Goal: Use online tool/utility: Utilize a website feature to perform a specific function

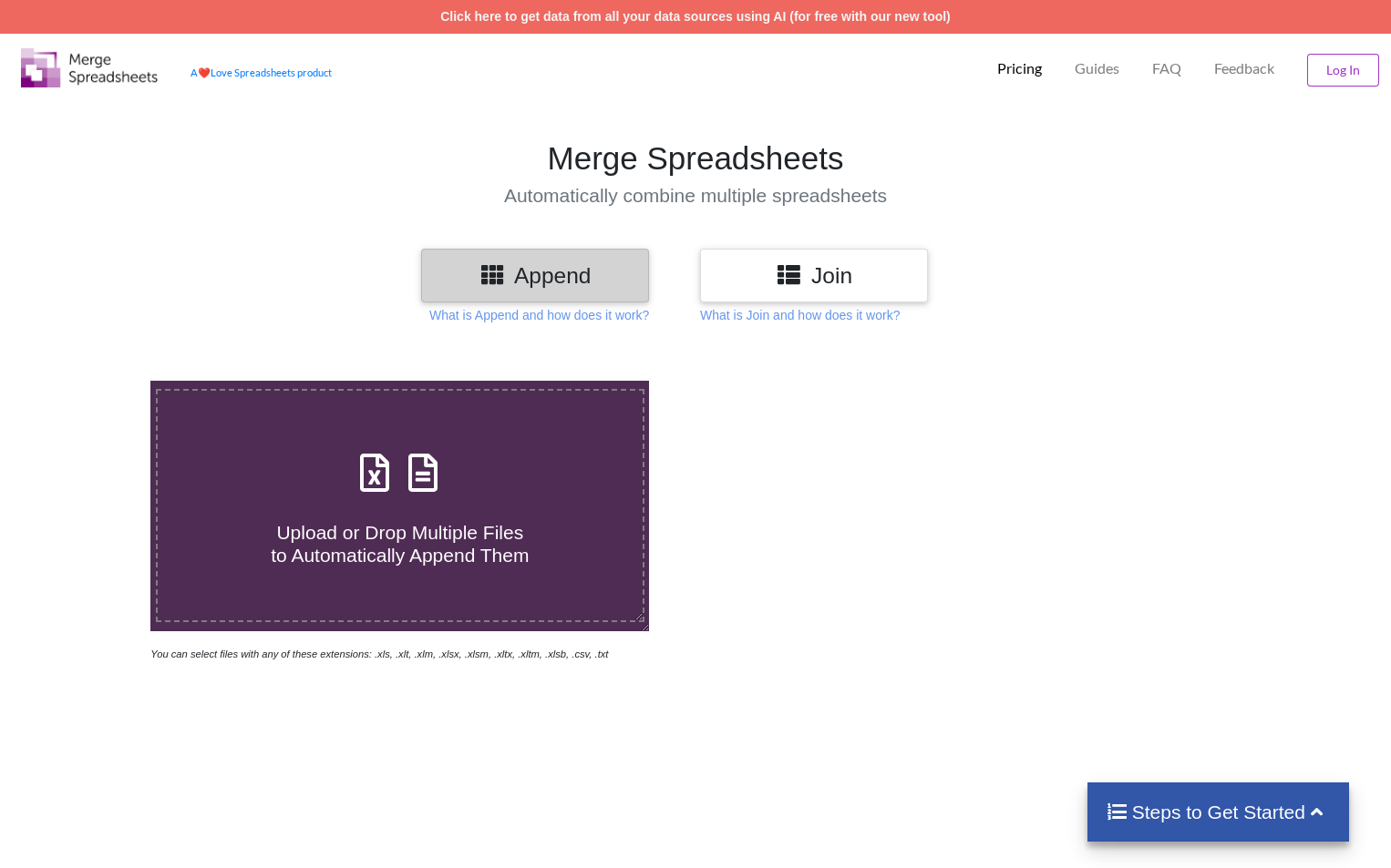
click at [472, 482] on div "Upload or Drop Multiple Files to Automatically Append Them" at bounding box center [400, 506] width 485 height 123
click at [95, 381] on input "Upload or Drop Multiple Files to Automatically Append Them" at bounding box center [95, 381] width 0 height 0
type input "C:\fakepath\137.xlsx"
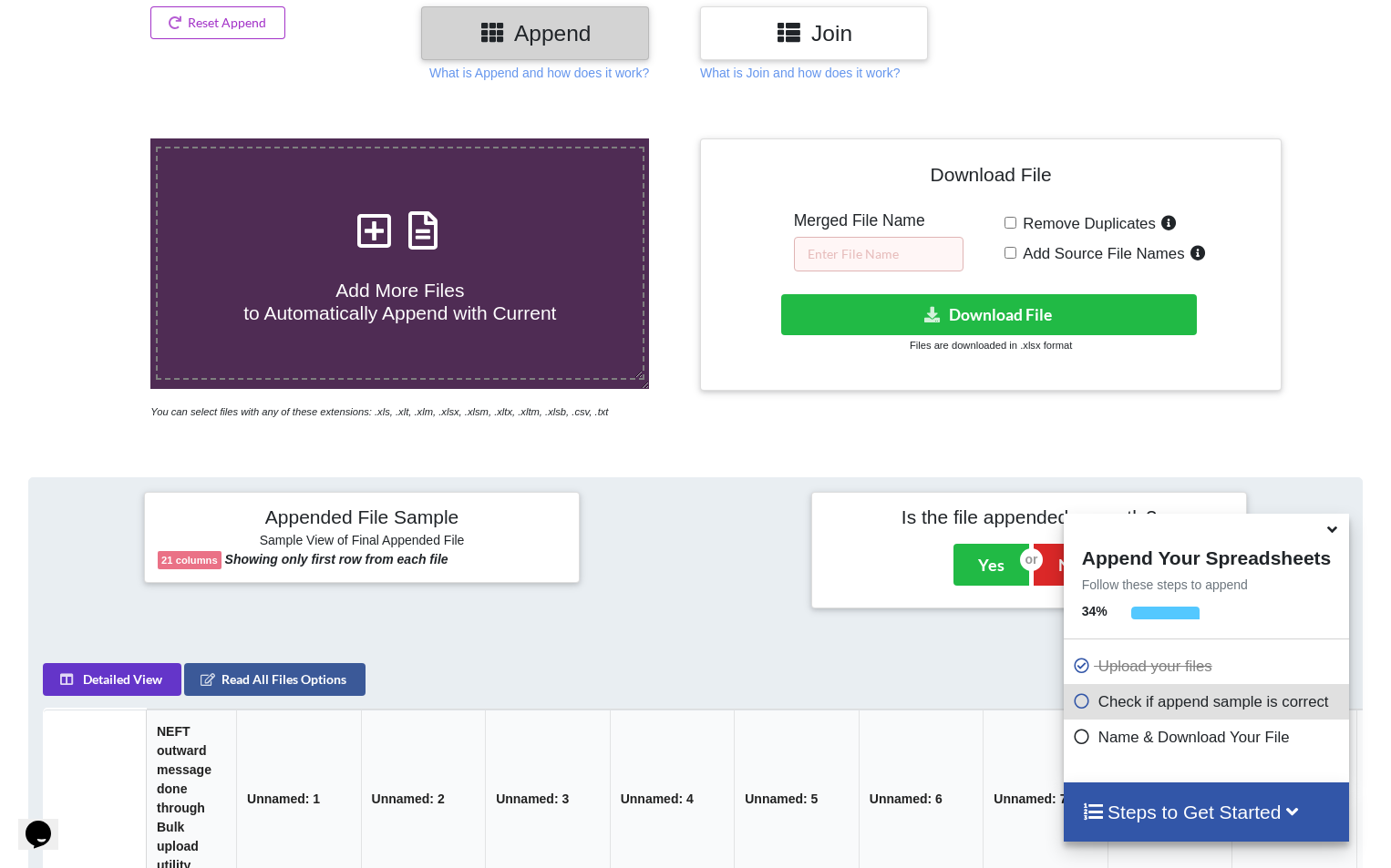
scroll to position [219, 0]
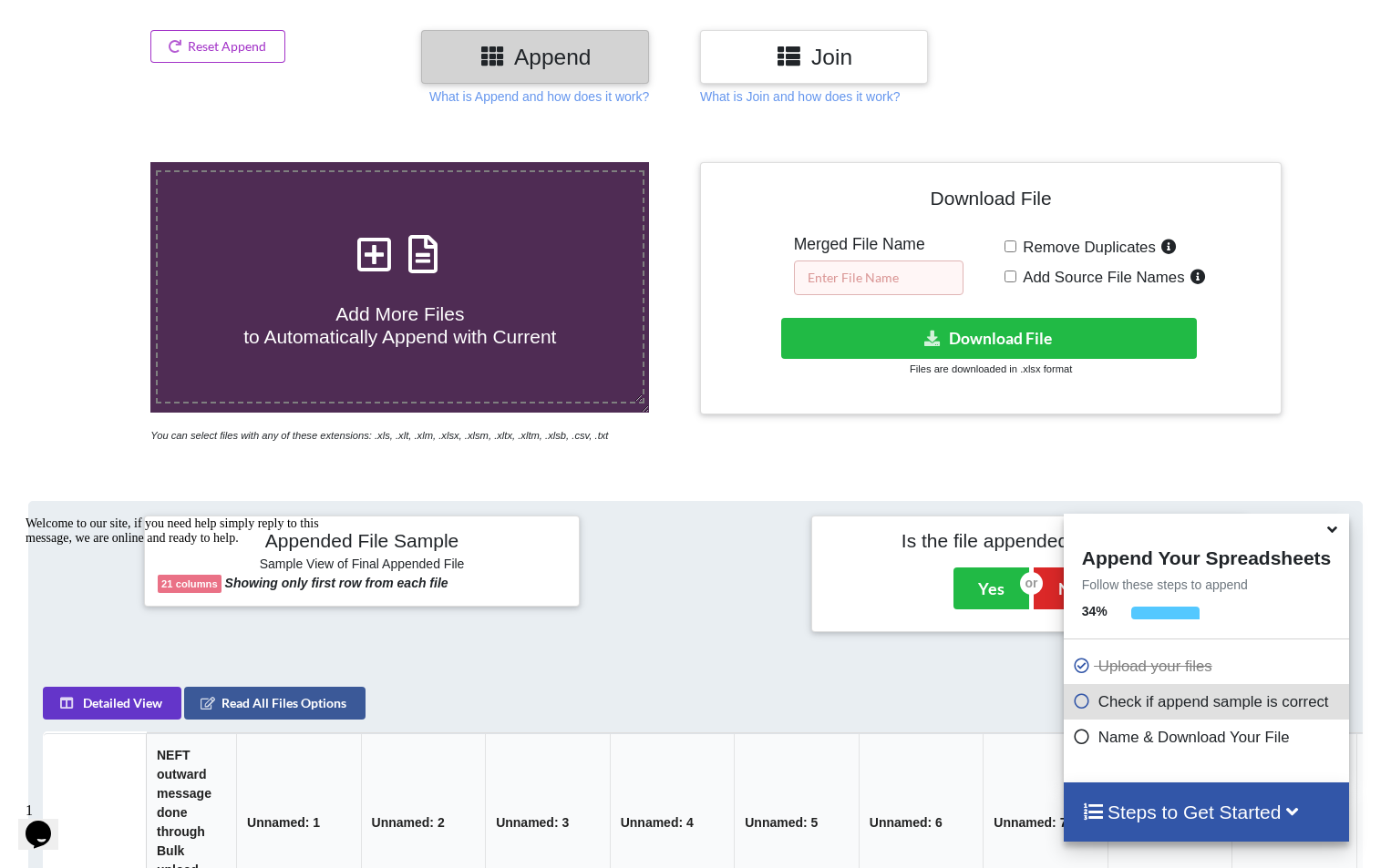
click at [886, 278] on input "text" at bounding box center [878, 278] width 169 height 35
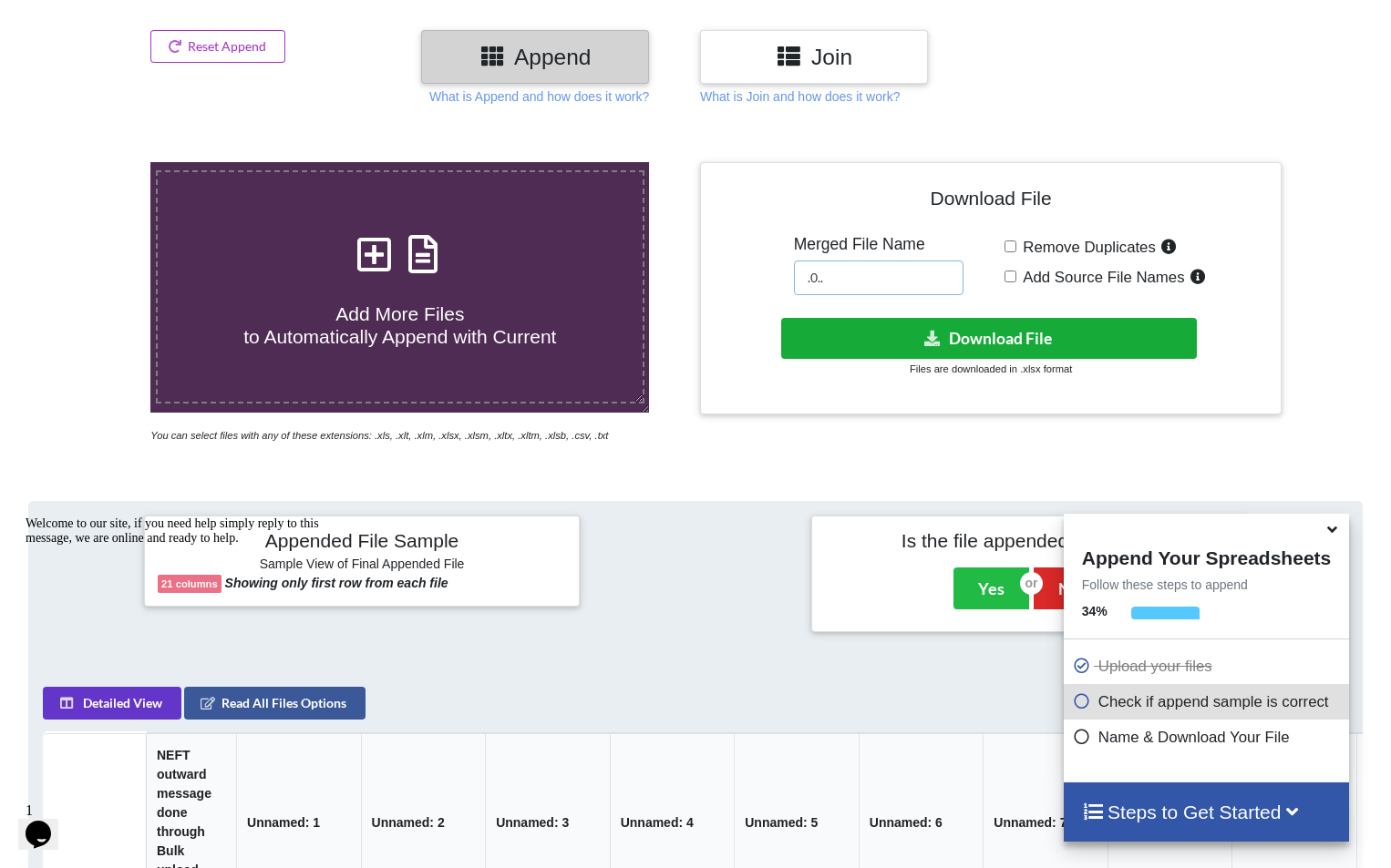
type input ".0.."
click at [945, 336] on button "Download File" at bounding box center [989, 339] width 415 height 41
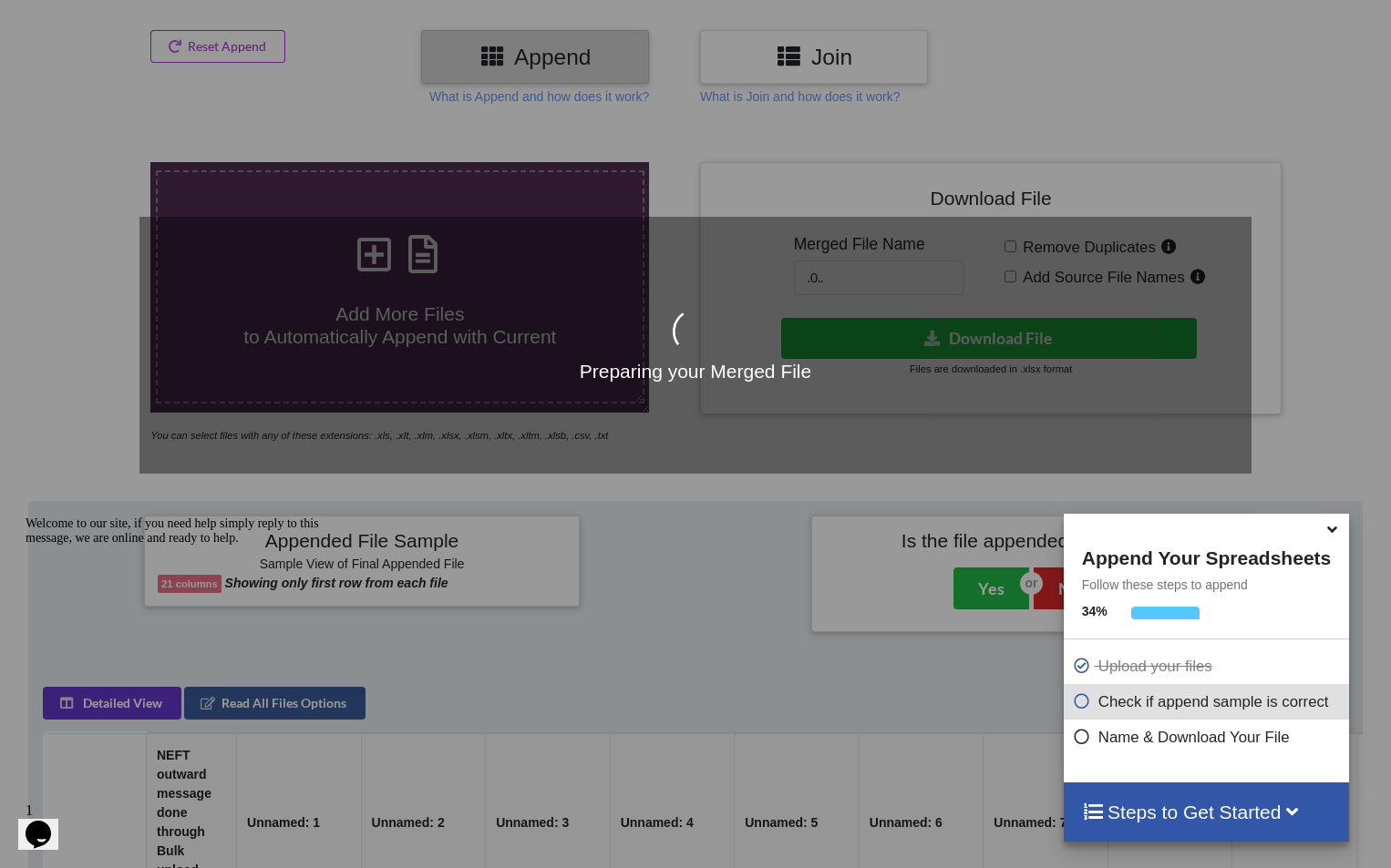
click at [1337, 531] on icon at bounding box center [1332, 527] width 19 height 17
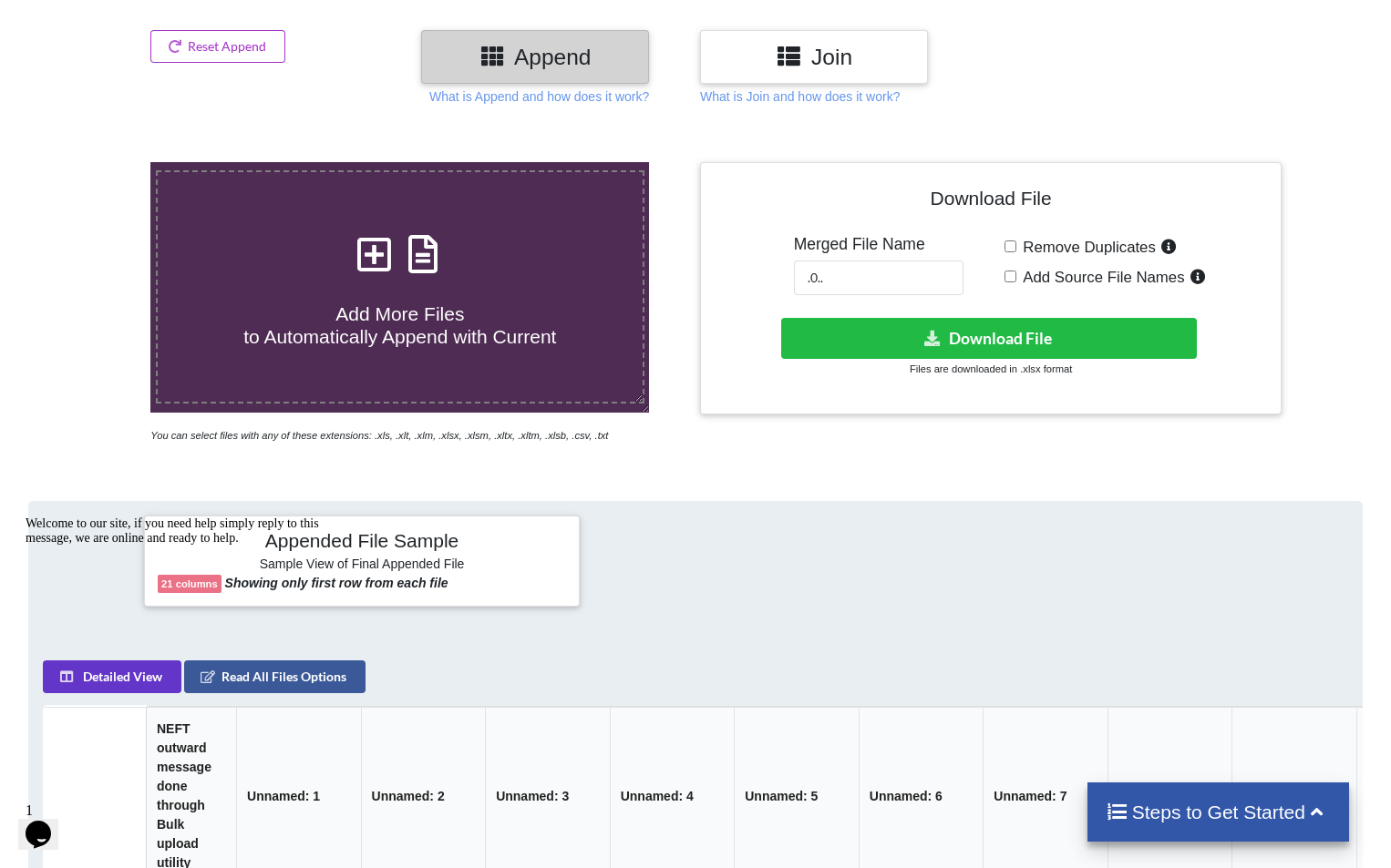
click at [498, 325] on span "Add More Files to Automatically Append with Current" at bounding box center [399, 325] width 312 height 44
click at [95, 162] on input "Add More Files to Automatically Append with Current" at bounding box center [95, 162] width 0 height 0
type input "C:\fakepath\114.xlsx"
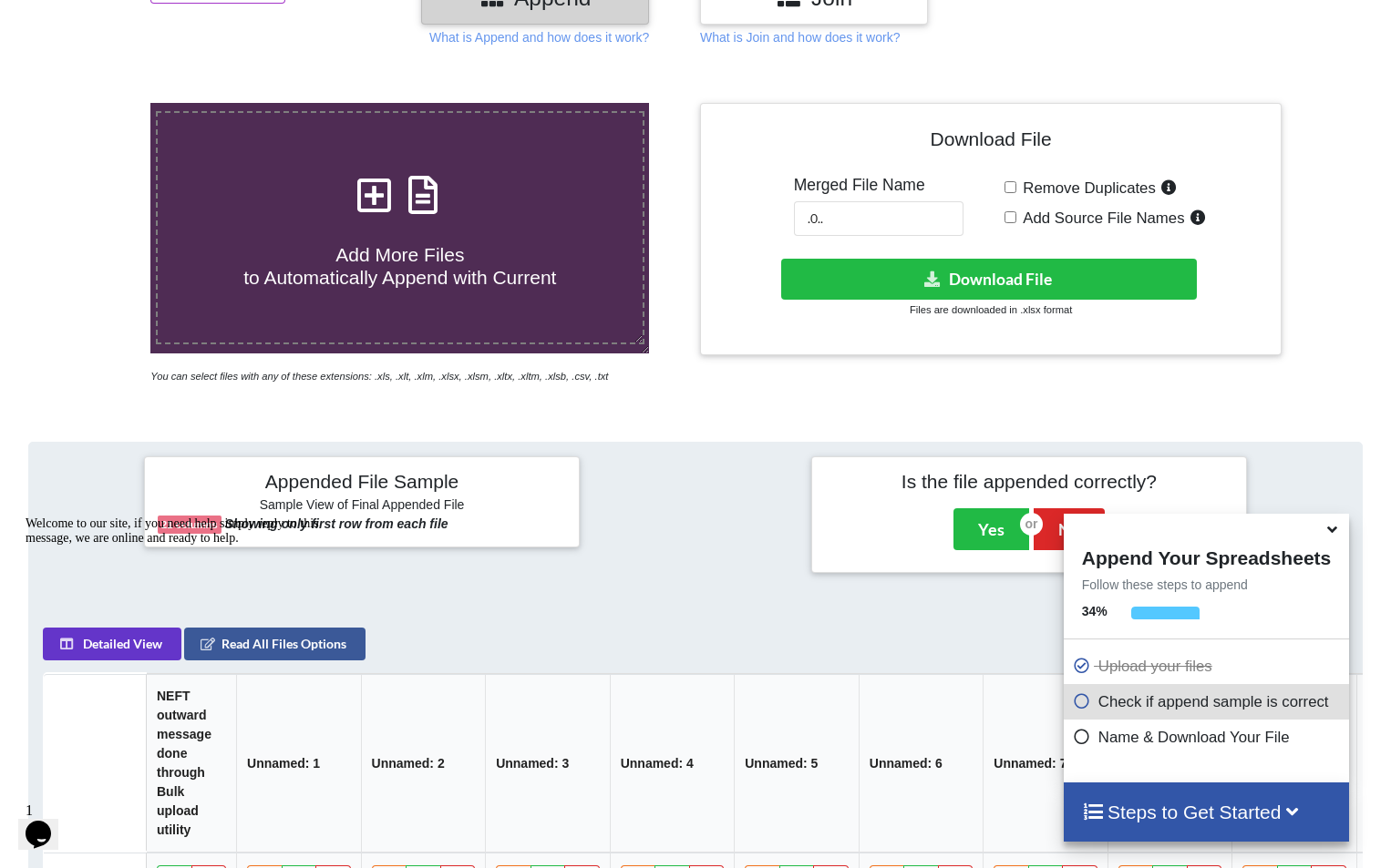
scroll to position [234, 0]
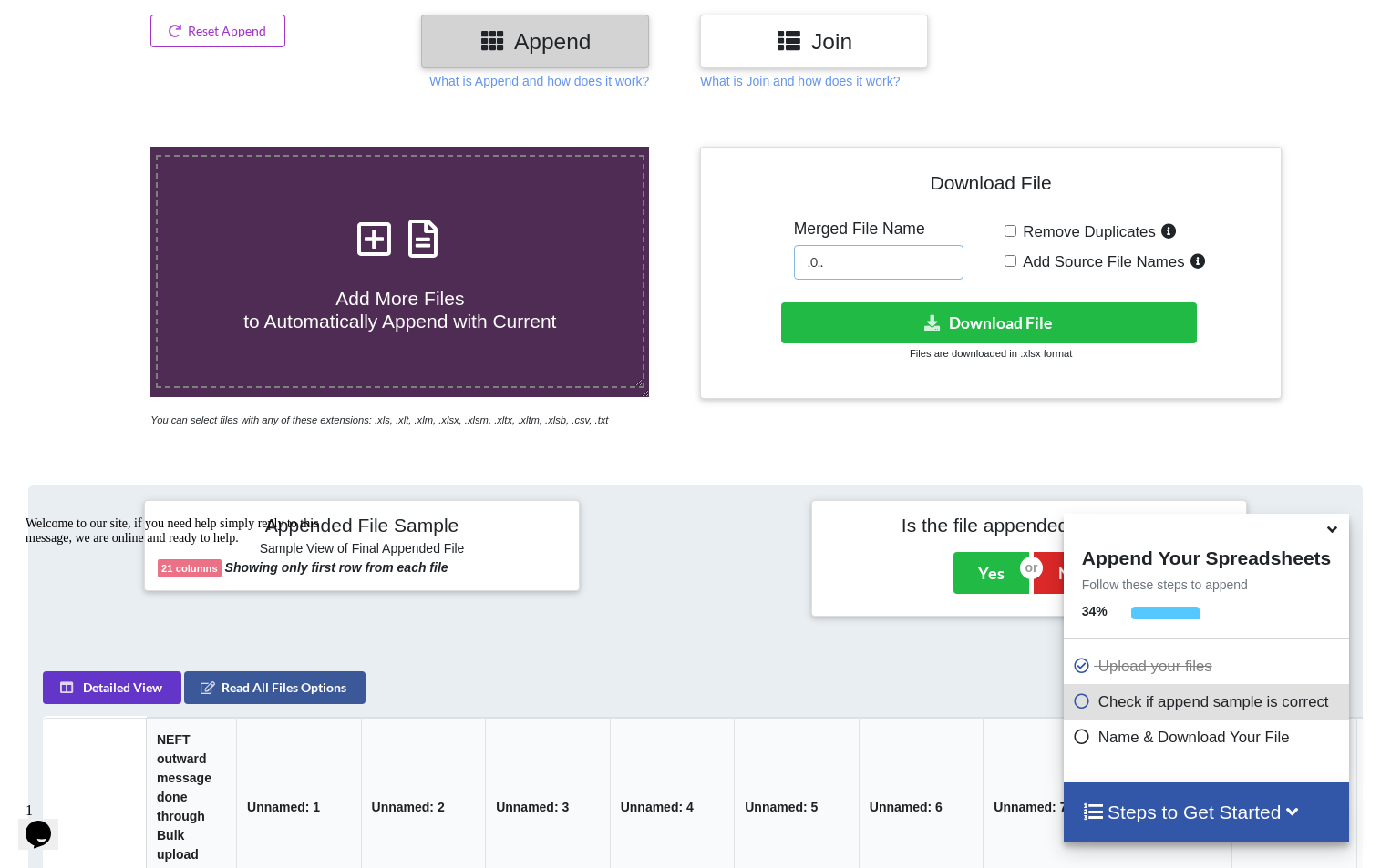
drag, startPoint x: 866, startPoint y: 265, endPoint x: 779, endPoint y: 262, distance: 87.1
click at [779, 262] on div "Download File Merged File Name .0.. Remove Duplicates Add Source File Names Dow…" at bounding box center [991, 272] width 554 height 225
type input "1"
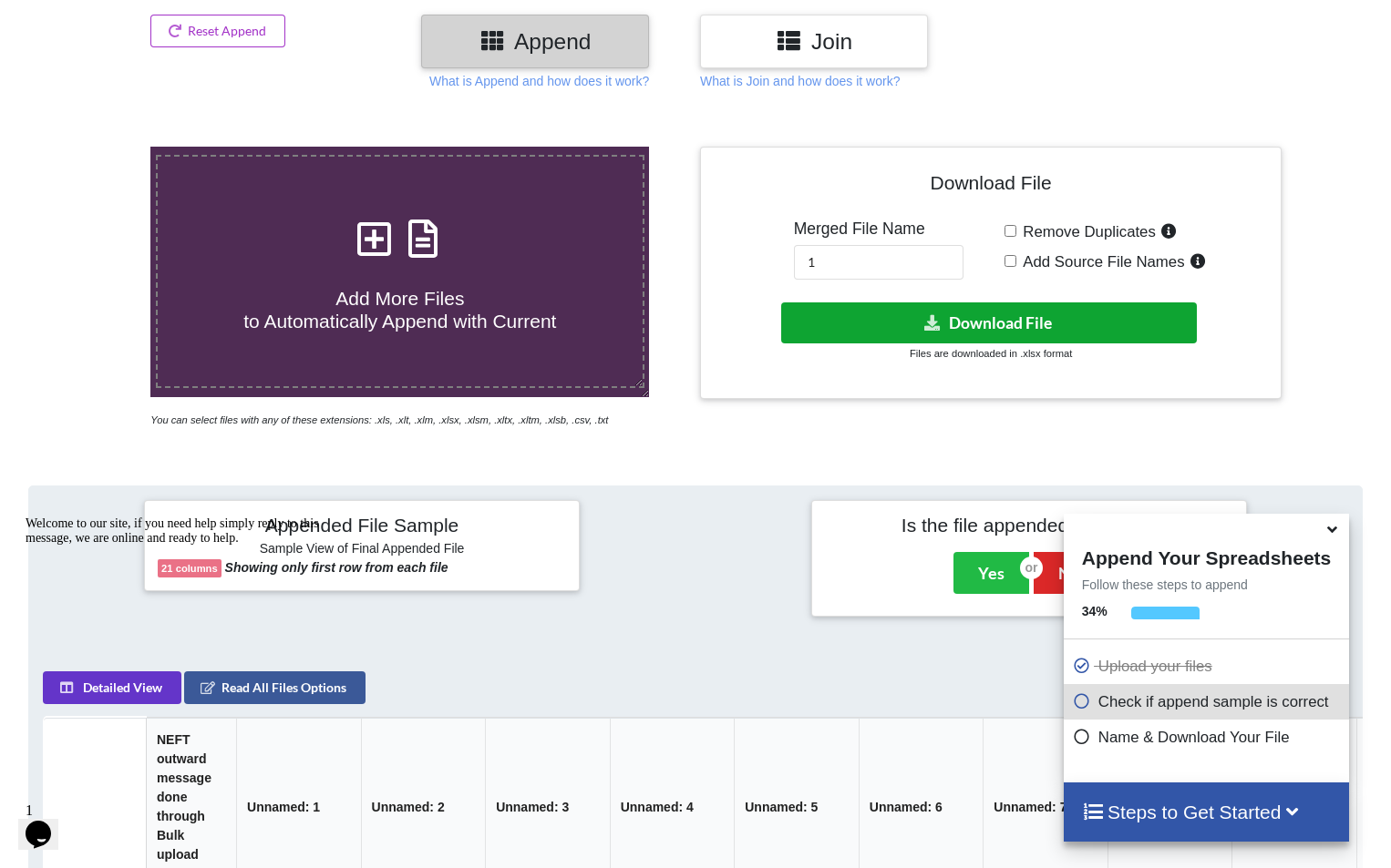
click at [966, 327] on button "Download File" at bounding box center [989, 323] width 415 height 41
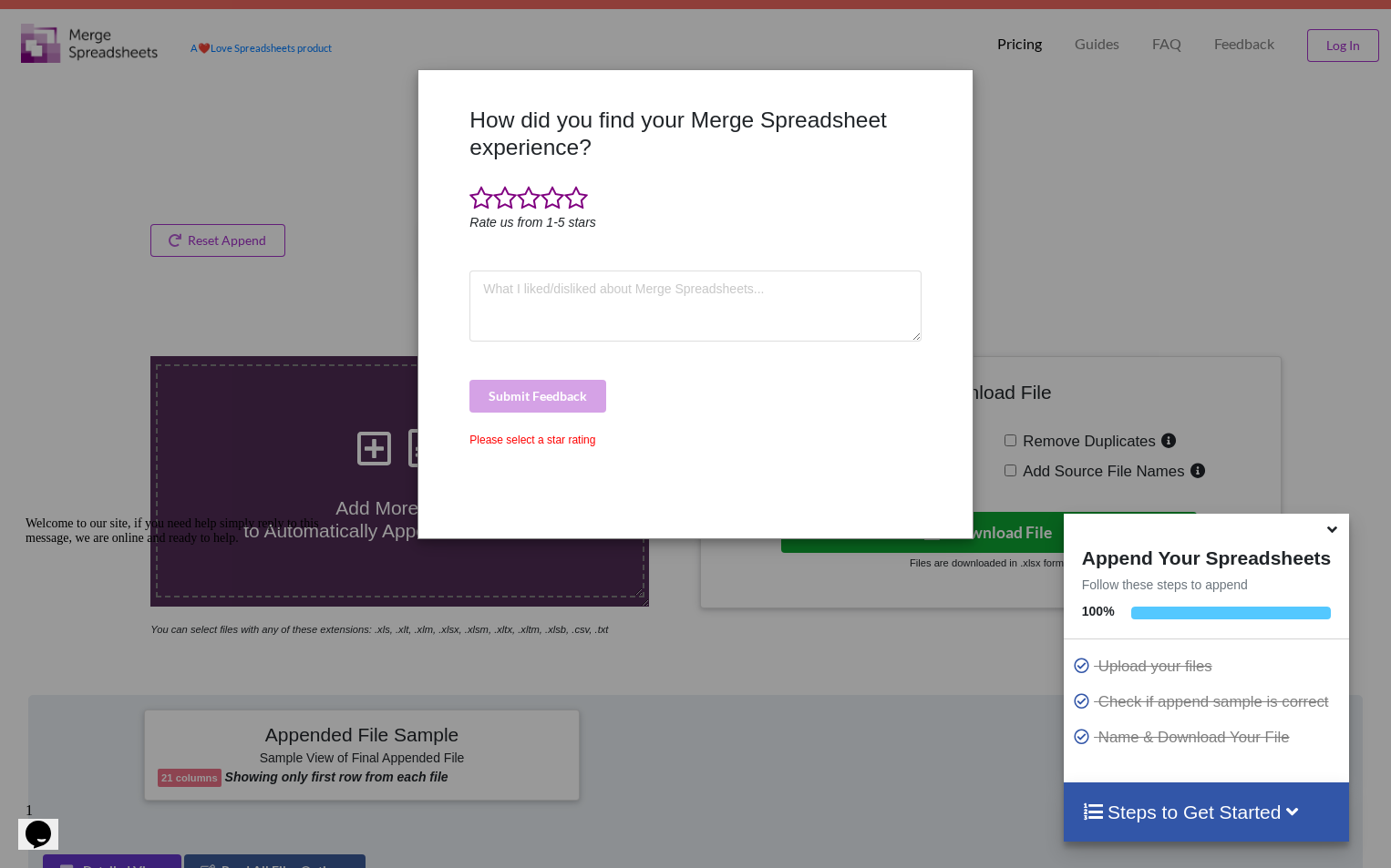
scroll to position [0, 0]
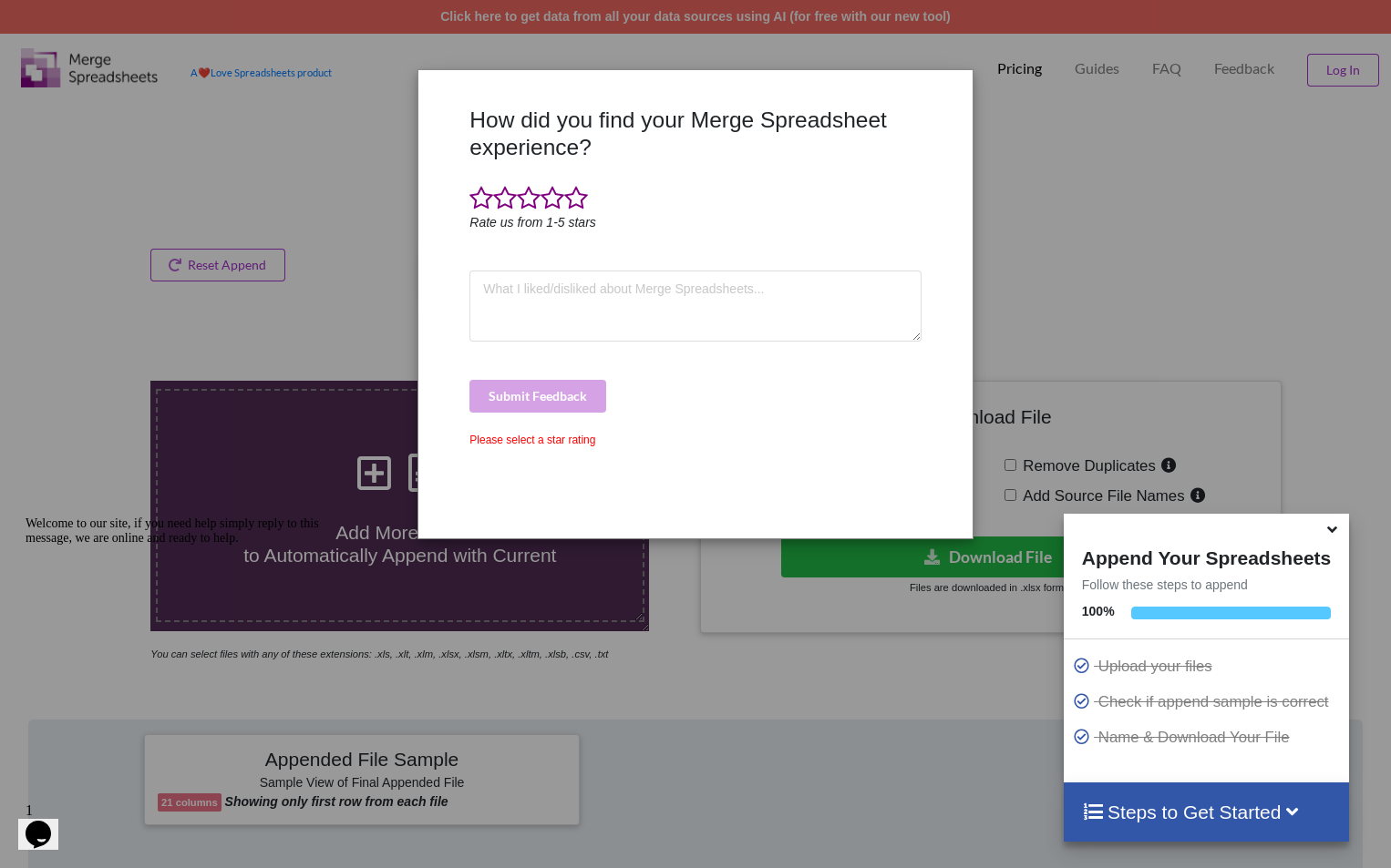
click at [1063, 185] on div "How did you find your Merge Spreadsheet experience? Rate us from 1-5 stars Subm…" at bounding box center [695, 434] width 1391 height 868
click at [1330, 528] on icon at bounding box center [1332, 527] width 19 height 17
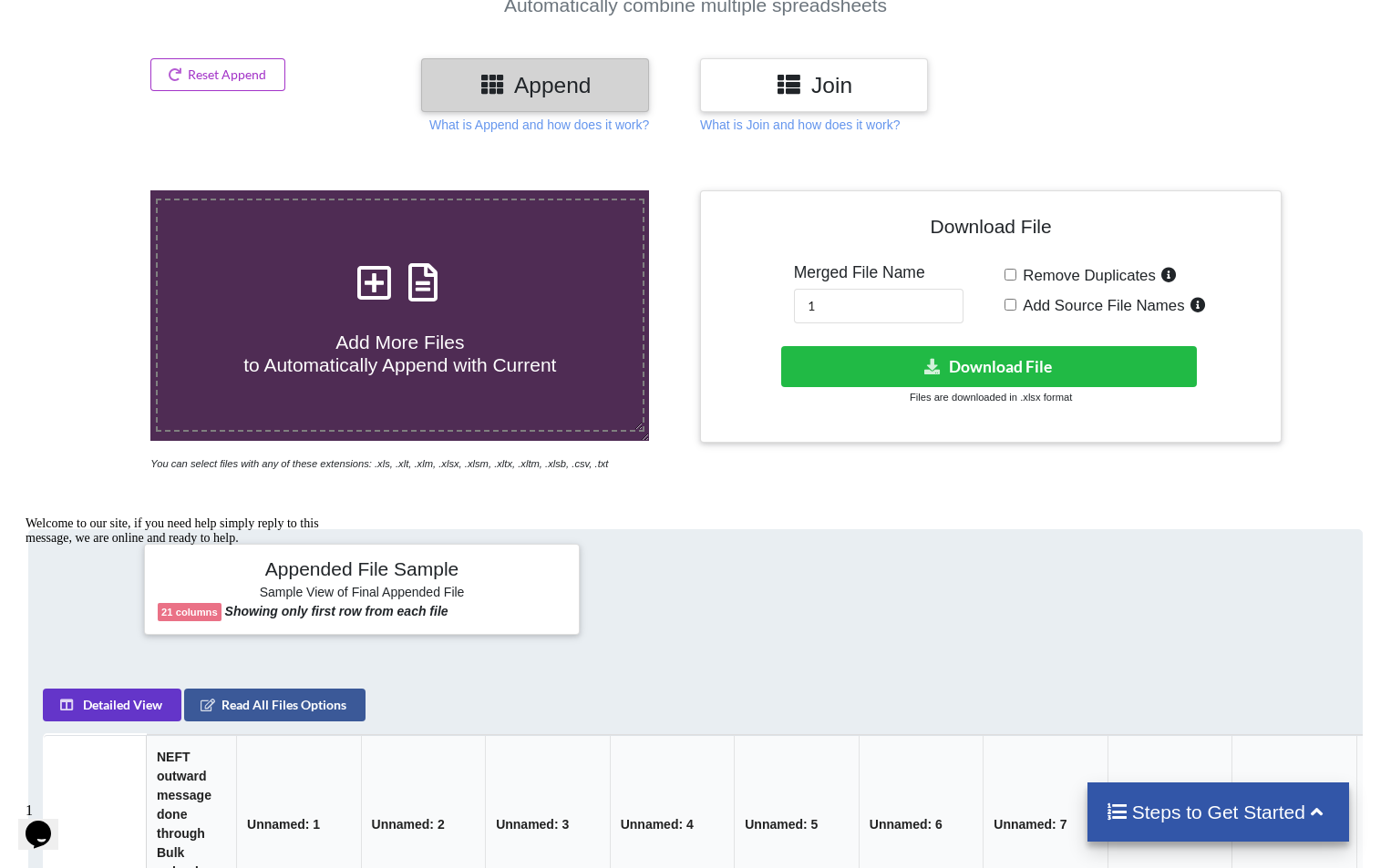
scroll to position [243, 0]
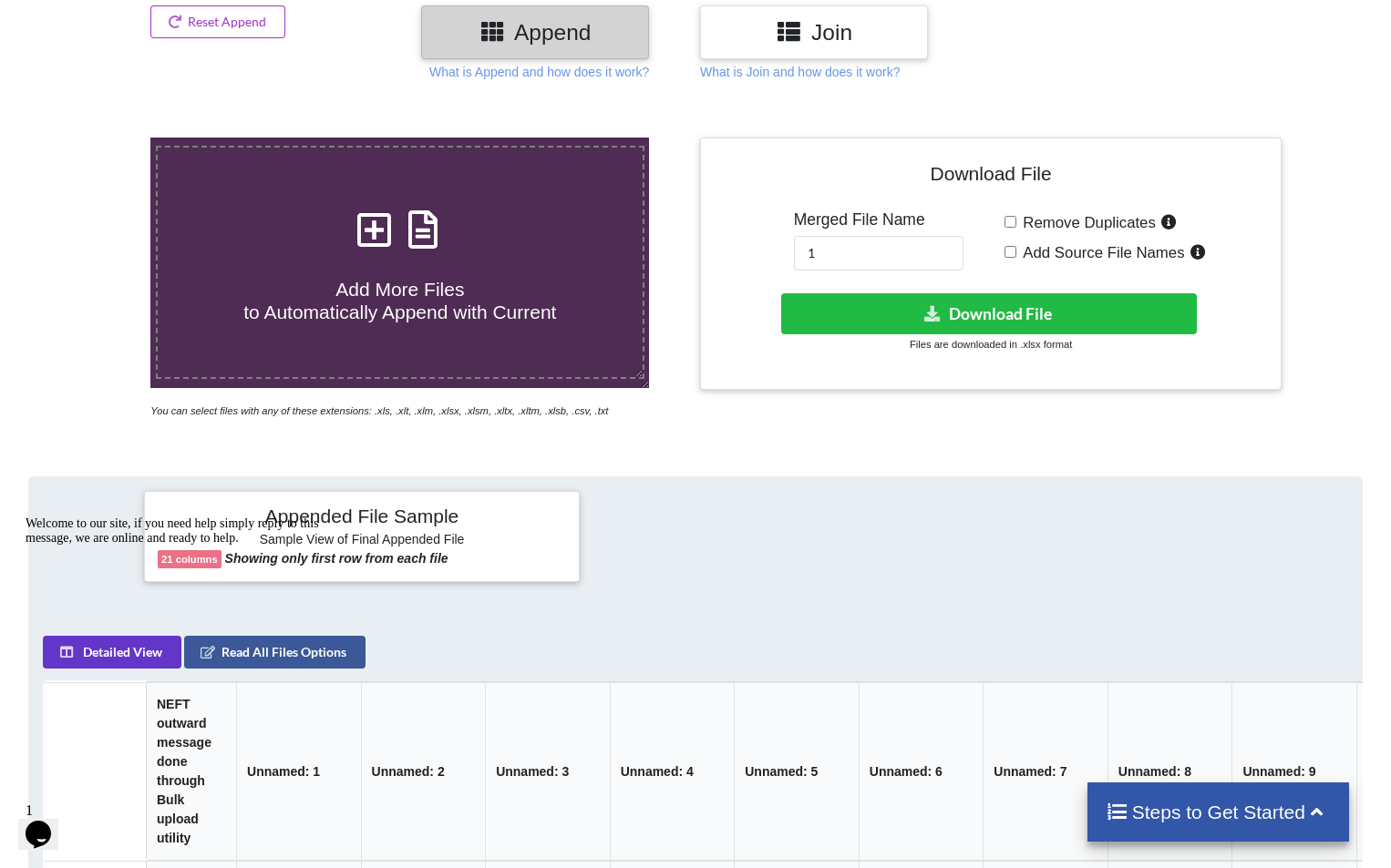
click at [469, 265] on h4 "Add More Files to Automatically Append with Current" at bounding box center [400, 290] width 485 height 69
click at [95, 137] on input "Add More Files to Automatically Append with Current" at bounding box center [95, 137] width 0 height 0
type input "C:\fakepath\89.xlsx"
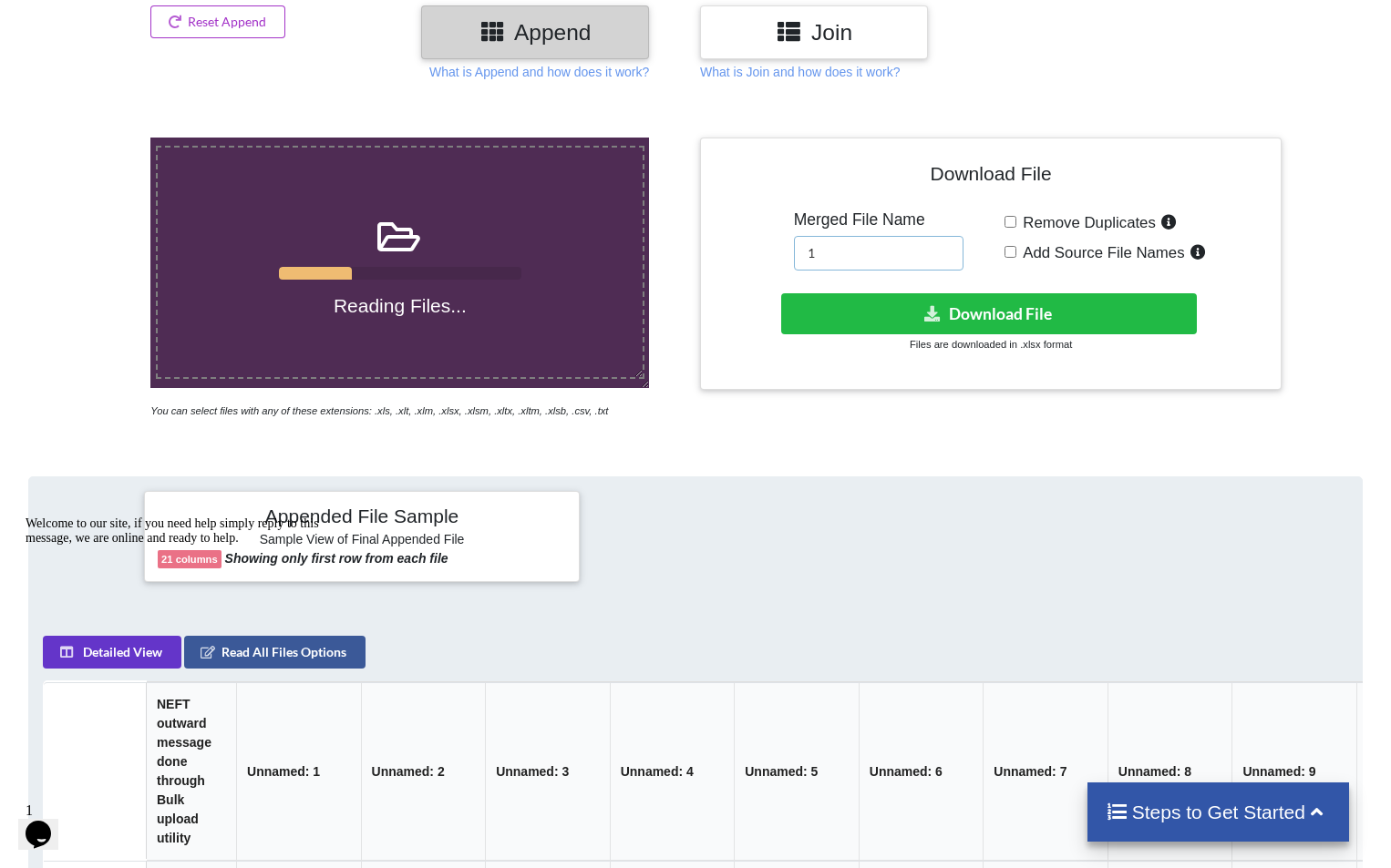
drag, startPoint x: 848, startPoint y: 257, endPoint x: 773, endPoint y: 244, distance: 76.1
click at [773, 244] on div "Download File Merged File Name 1 Remove Duplicates Add Source File Names Downlo…" at bounding box center [991, 264] width 554 height 225
type input "02"
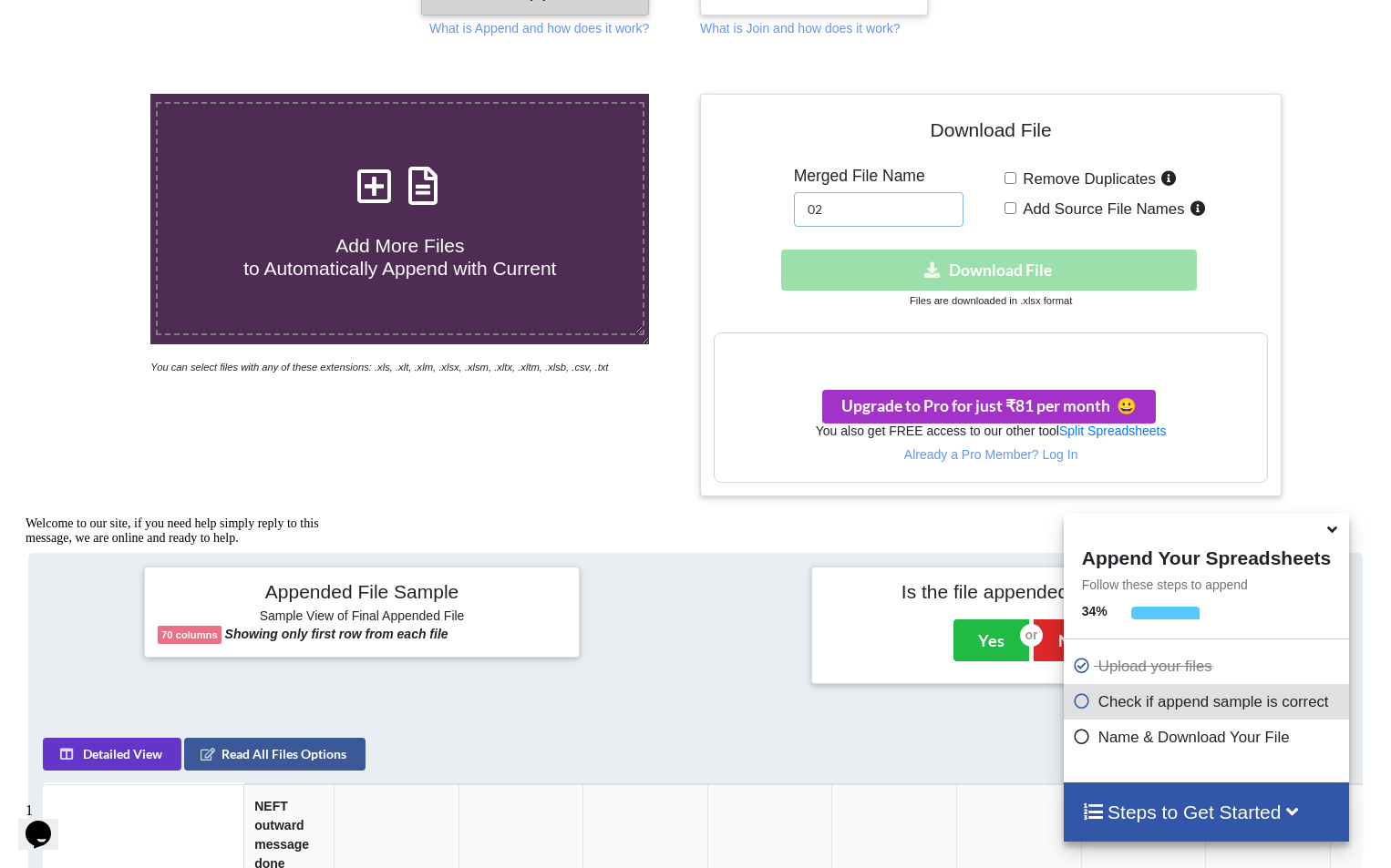
scroll to position [353, 0]
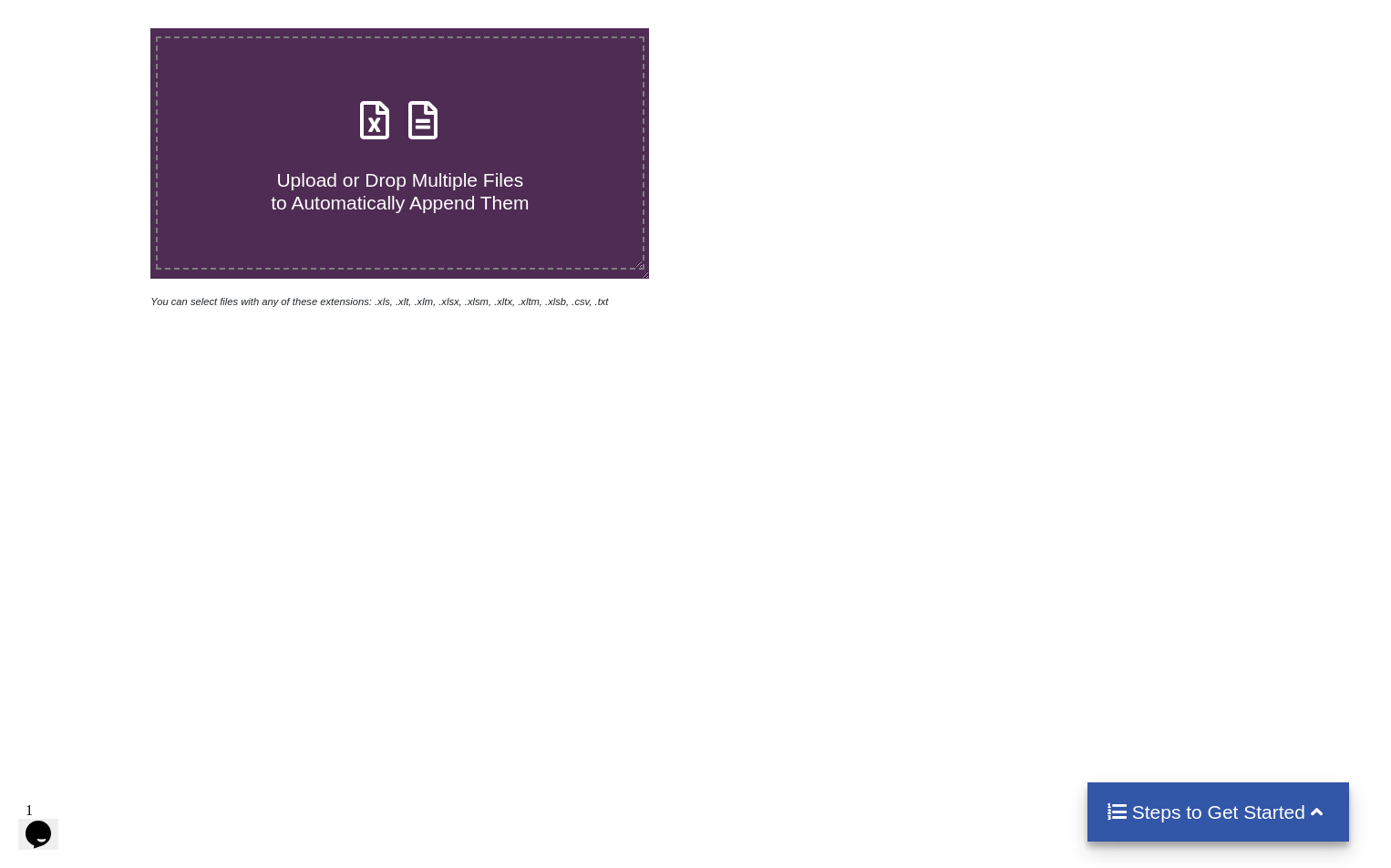
click at [473, 192] on span "Upload or Drop Multiple Files to Automatically Append Them" at bounding box center [399, 191] width 258 height 44
click at [95, 28] on input "Upload or Drop Multiple Files to Automatically Append Them" at bounding box center [95, 28] width 0 height 0
type input "C:\fakepath\90.xlsx"
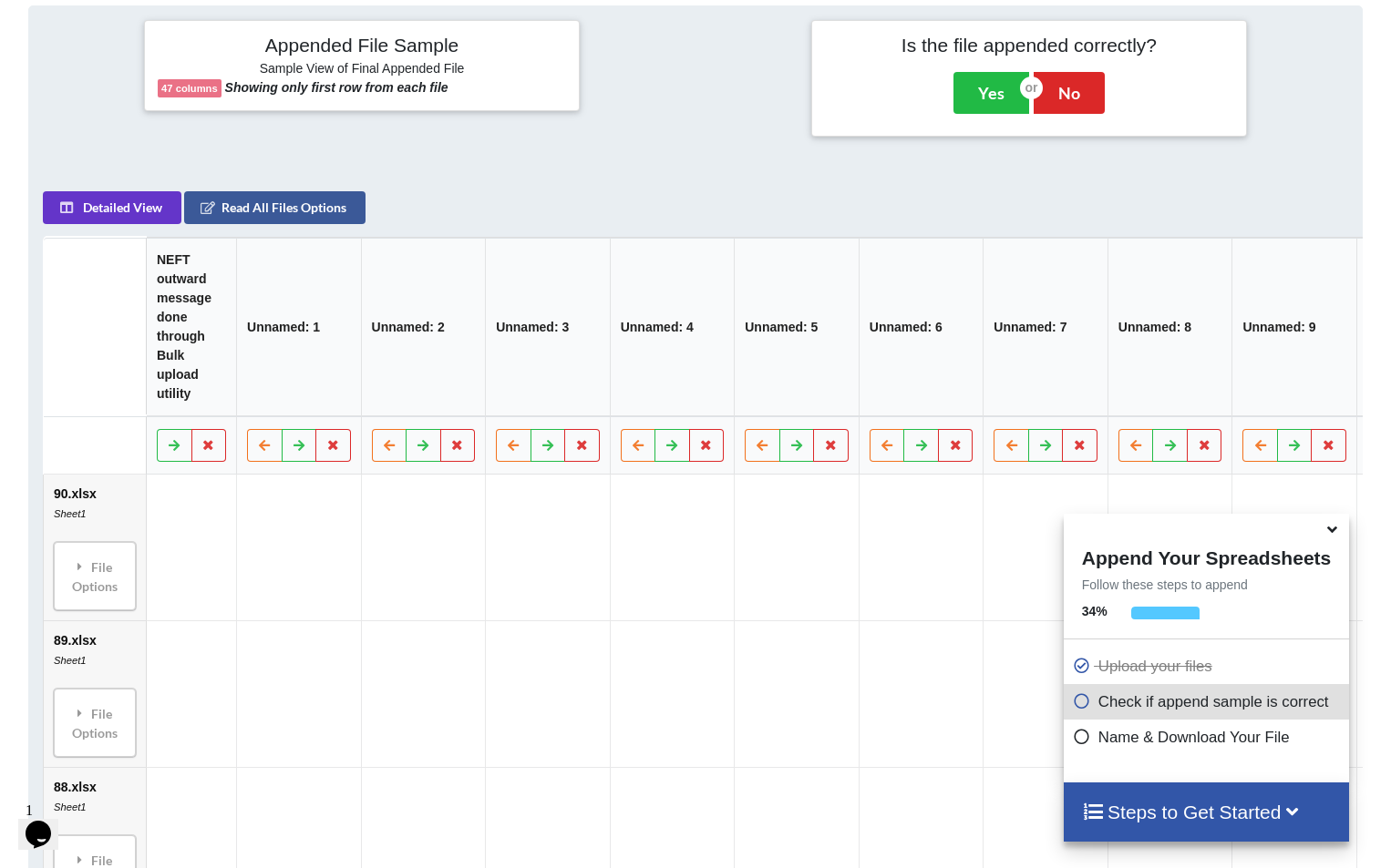
scroll to position [234, 0]
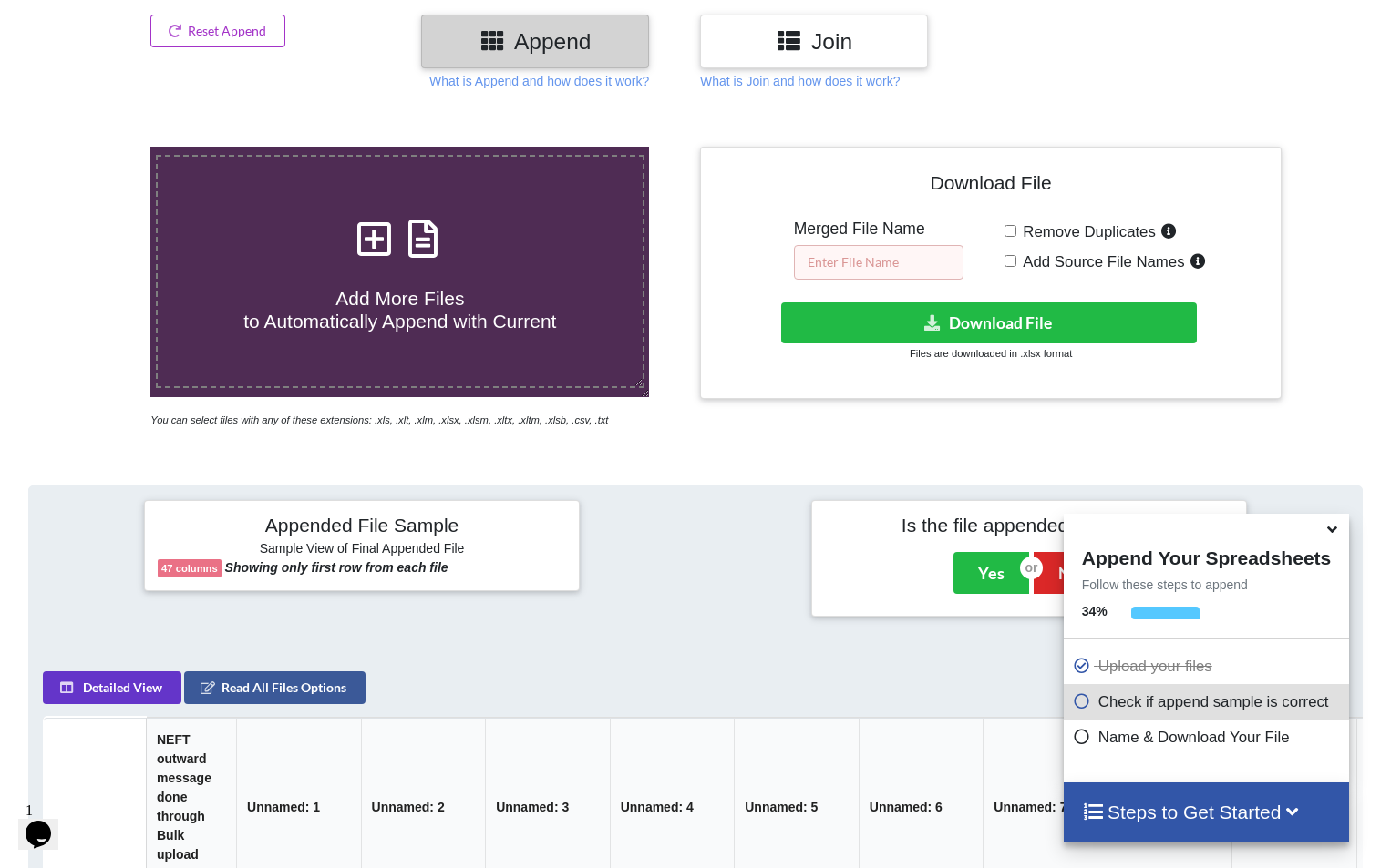
click at [882, 265] on input "text" at bounding box center [878, 262] width 169 height 35
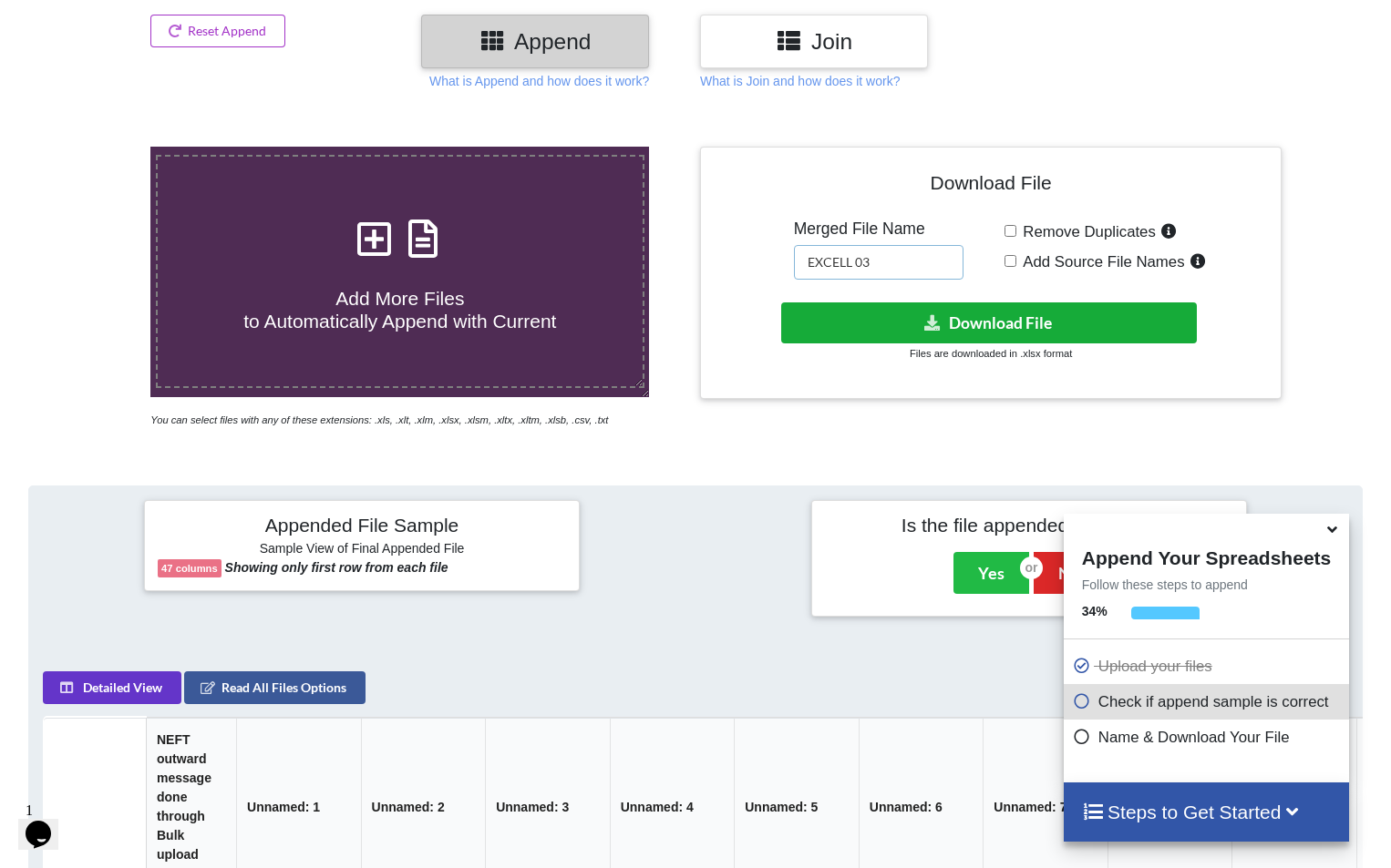
type input "EXCELL 03"
click at [964, 329] on button "Download File" at bounding box center [989, 323] width 415 height 41
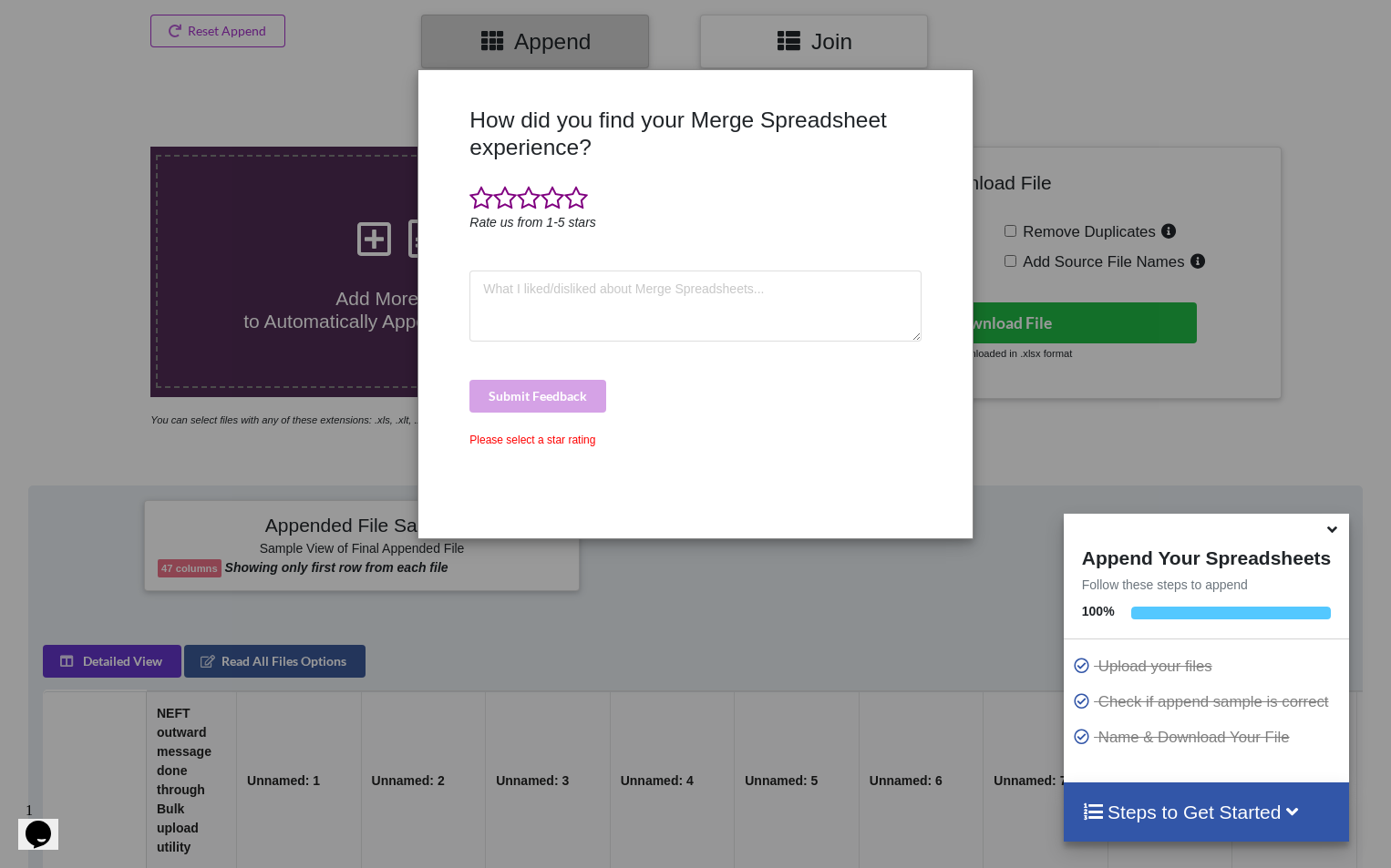
click at [1069, 53] on div "How did you find your Merge Spreadsheet experience? Rate us from 1-5 stars Subm…" at bounding box center [695, 434] width 1391 height 868
click at [1106, 110] on div "How did you find your Merge Spreadsheet experience? Rate us from 1-5 stars Subm…" at bounding box center [695, 434] width 1391 height 868
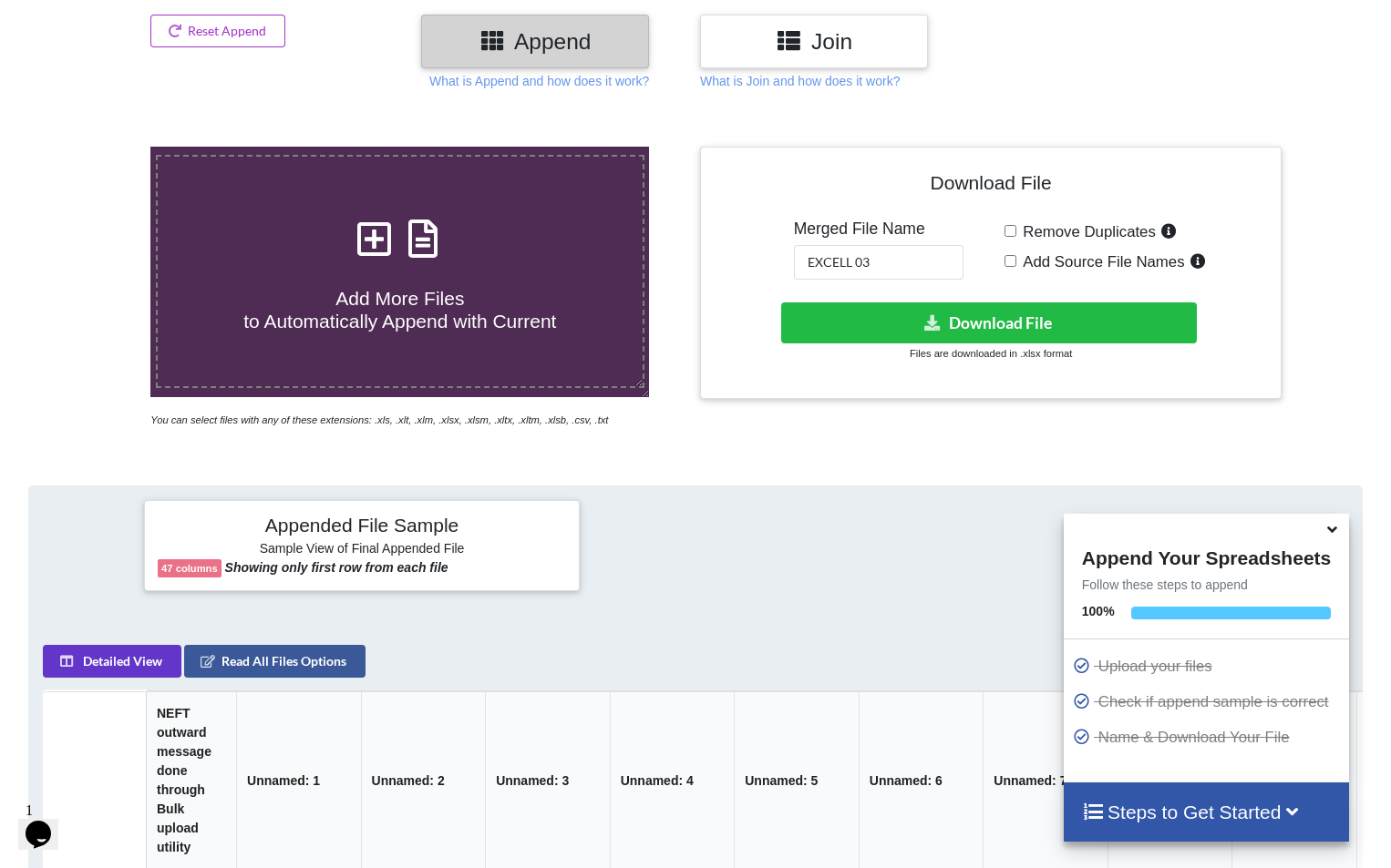
click at [485, 287] on h4 "Add More Files to Automatically Append with Current" at bounding box center [400, 299] width 485 height 69
click at [95, 147] on input "Add More Files to Automatically Append with Current" at bounding box center [95, 147] width 0 height 0
type input "C:\fakepath\50.xlsx"
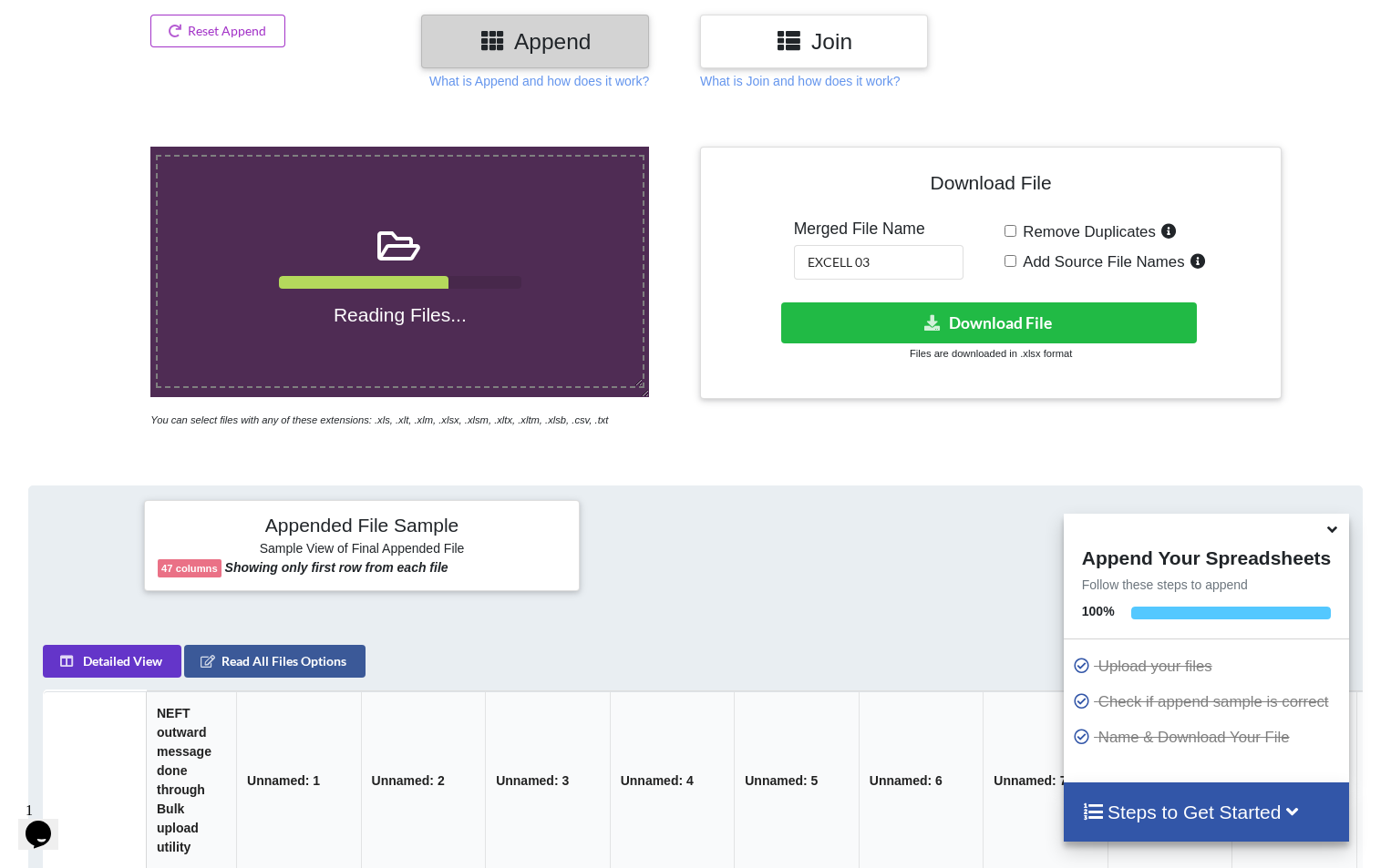
click at [1326, 528] on icon at bounding box center [1332, 527] width 19 height 17
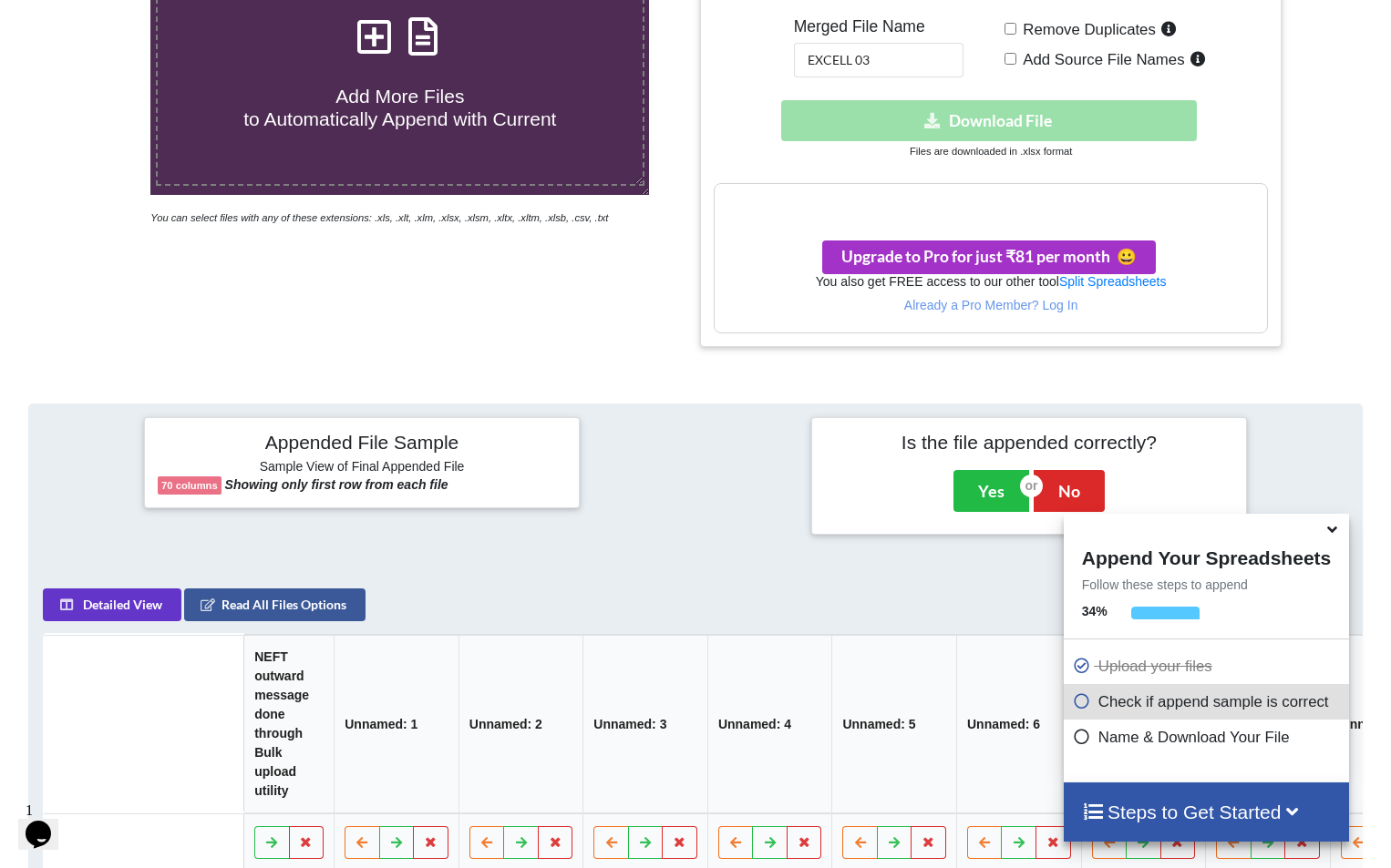
scroll to position [353, 0]
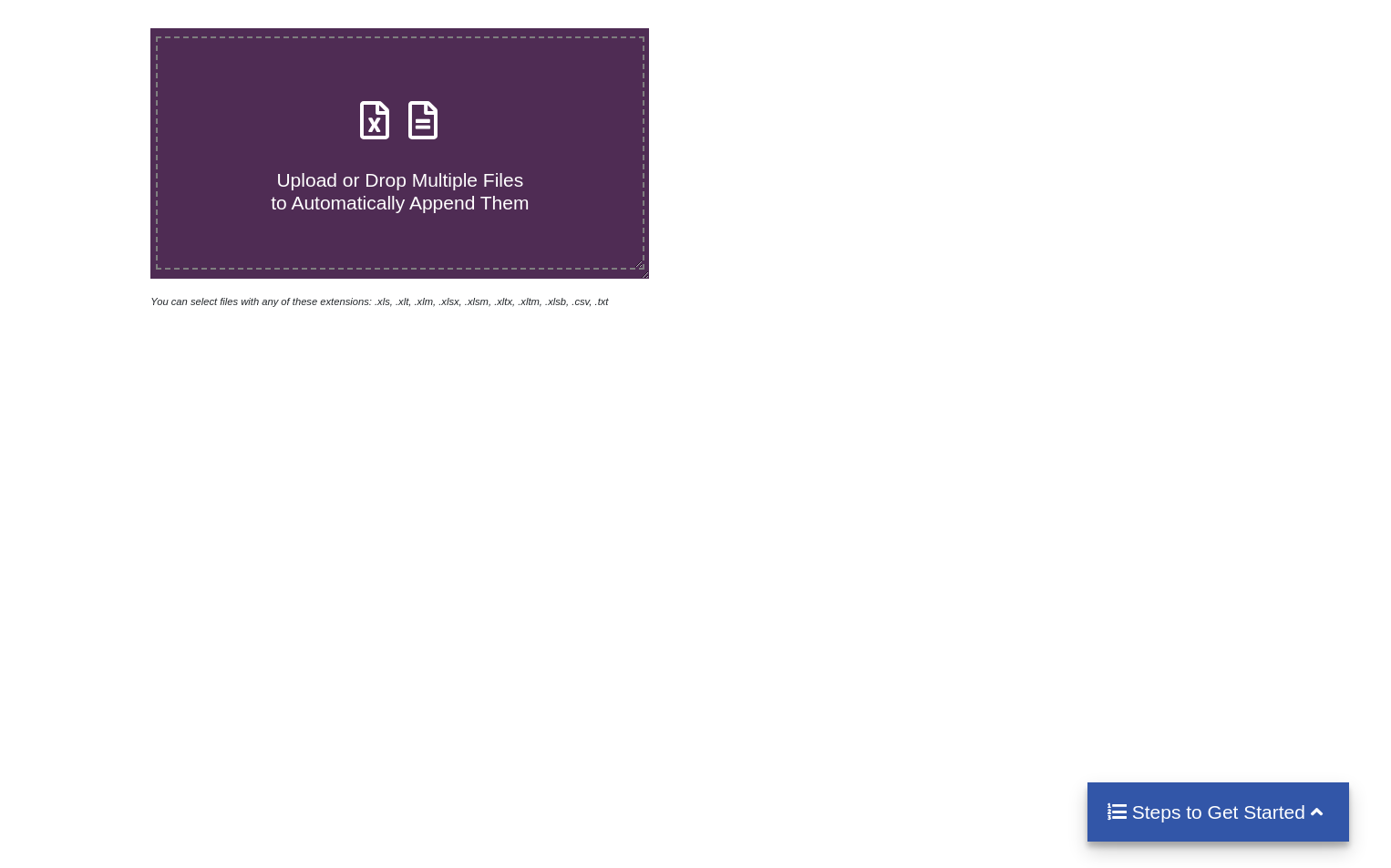
scroll to position [353, 0]
click at [437, 129] on icon at bounding box center [423, 110] width 46 height 38
click at [95, 28] on input "Upload or Drop Multiple Files to Automatically Append Them" at bounding box center [95, 28] width 0 height 0
type input "C:\fakepath\50.xlsx"
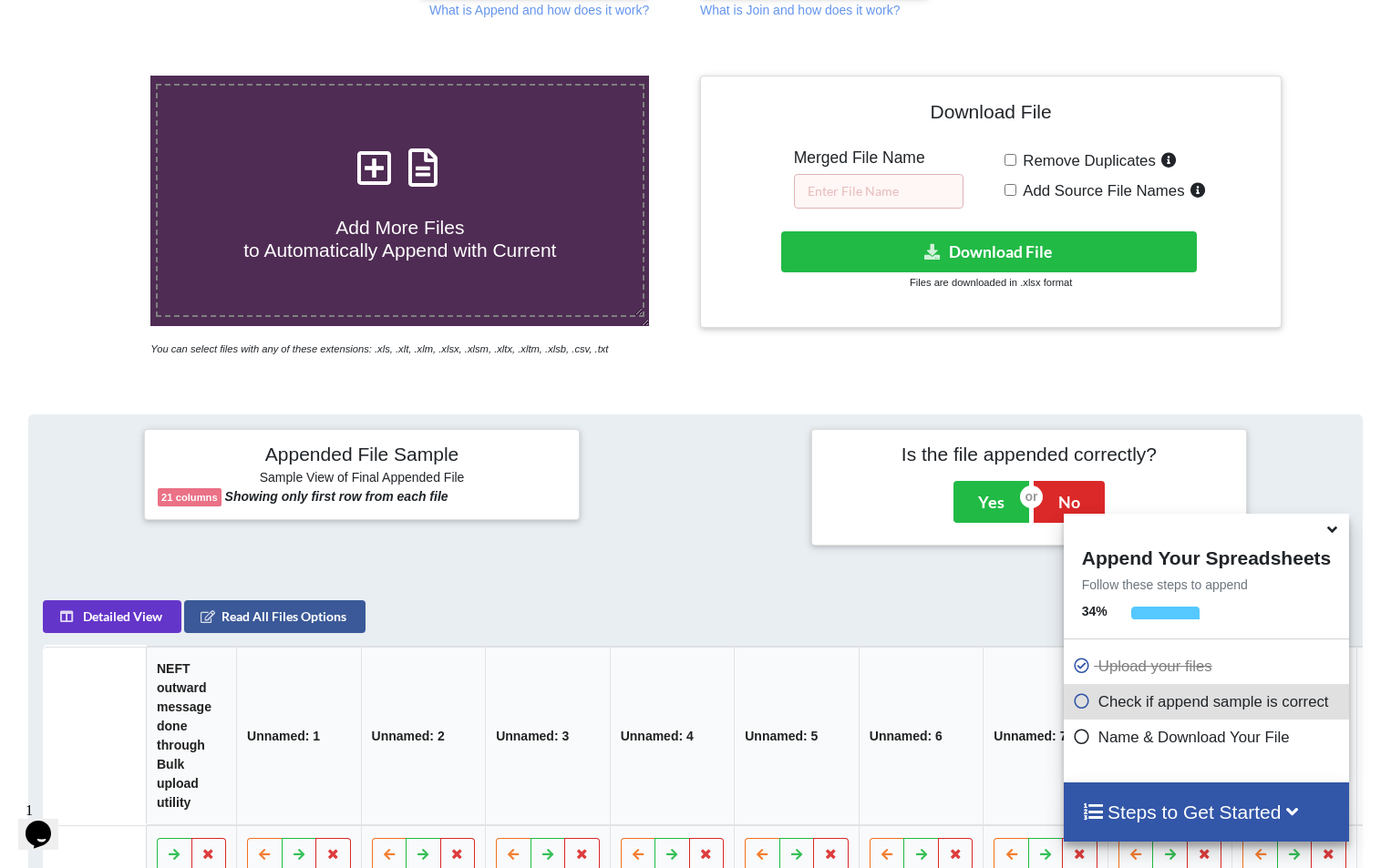
scroll to position [243, 0]
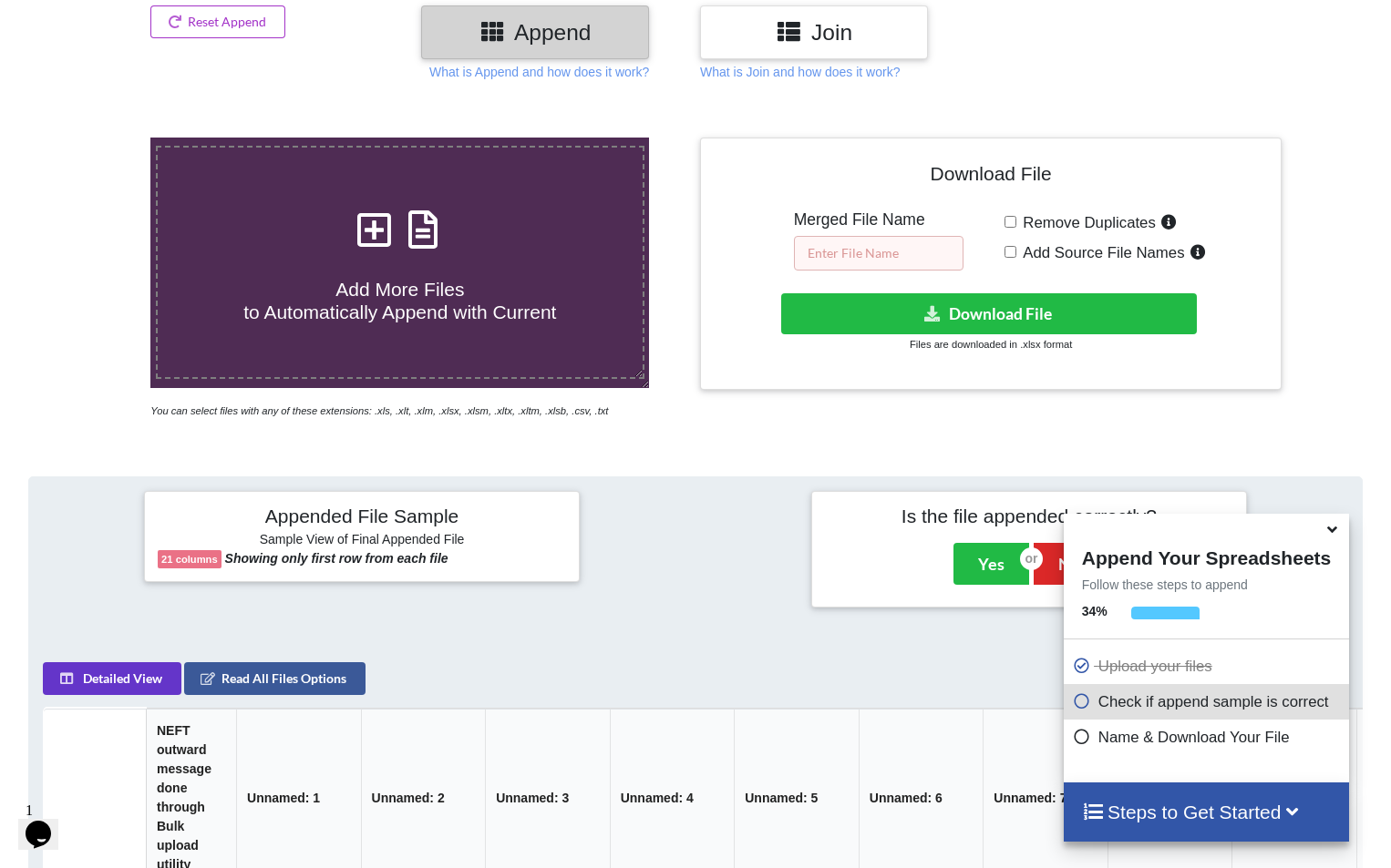
click at [840, 265] on input "text" at bounding box center [878, 253] width 169 height 35
type input "0255"
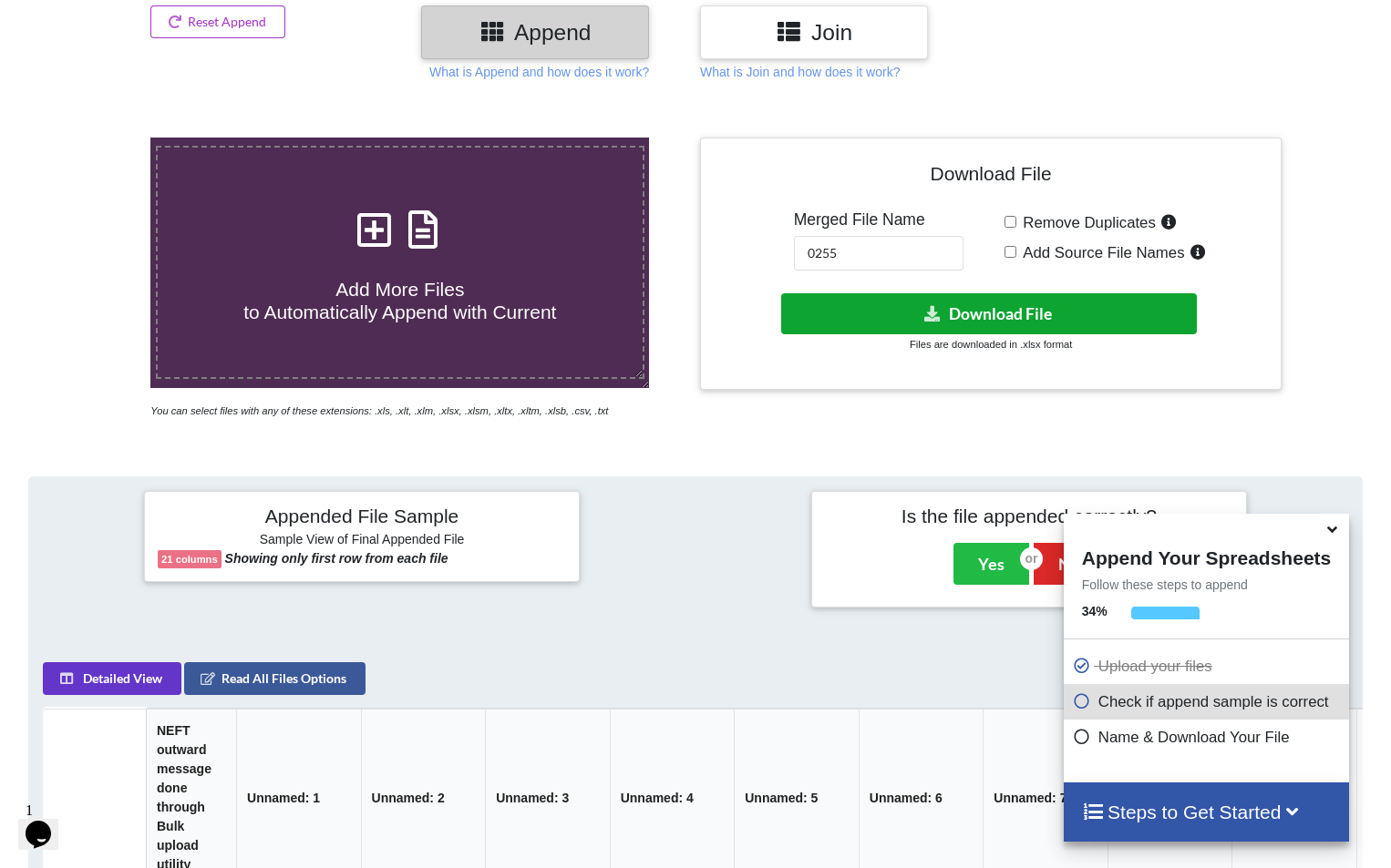
click at [972, 305] on button "Download File" at bounding box center [989, 314] width 415 height 41
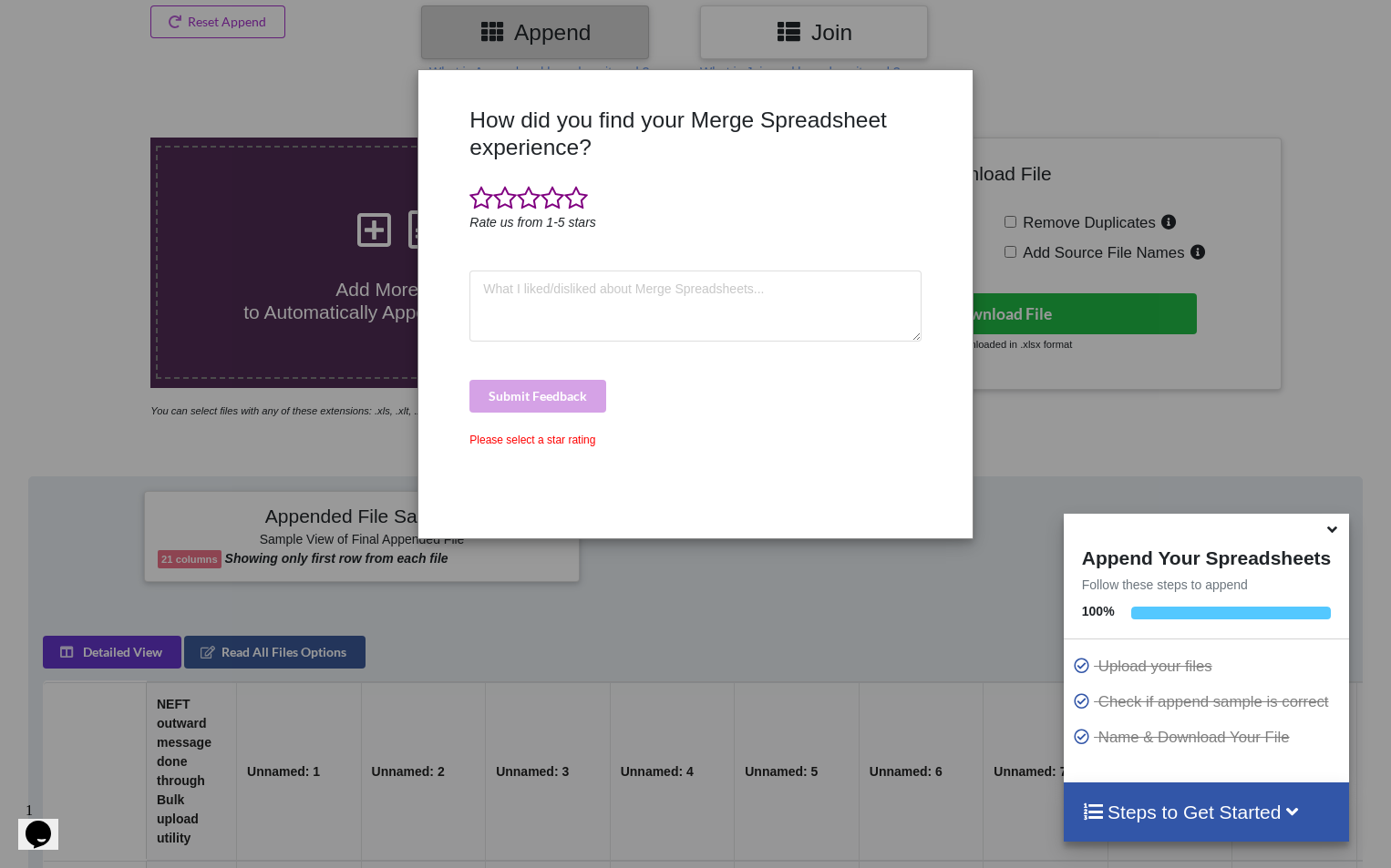
click at [1326, 526] on icon at bounding box center [1332, 527] width 19 height 17
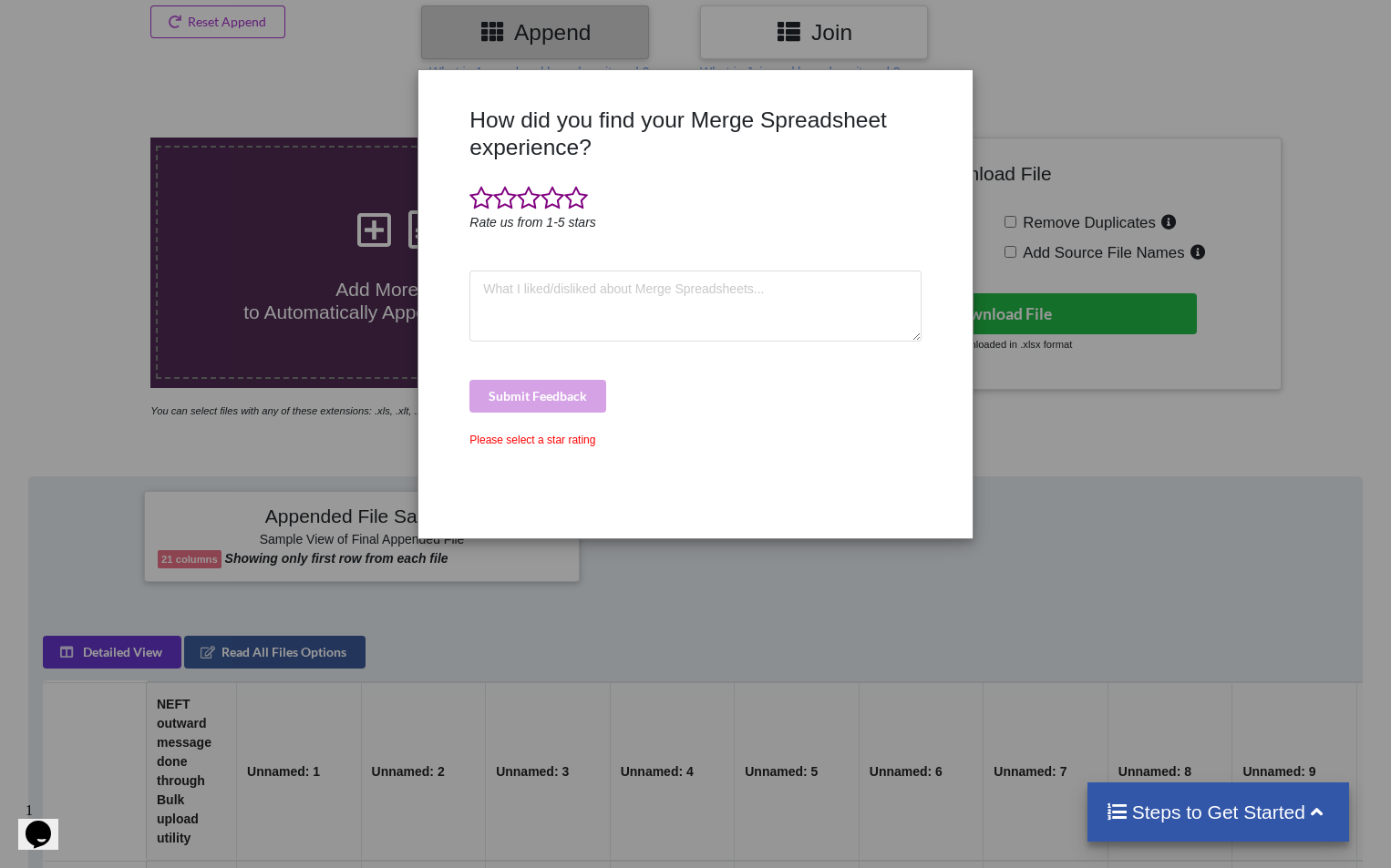
click at [1324, 188] on div "How did you find your Merge Spreadsheet experience? Rate us from 1-5 stars Subm…" at bounding box center [695, 434] width 1391 height 868
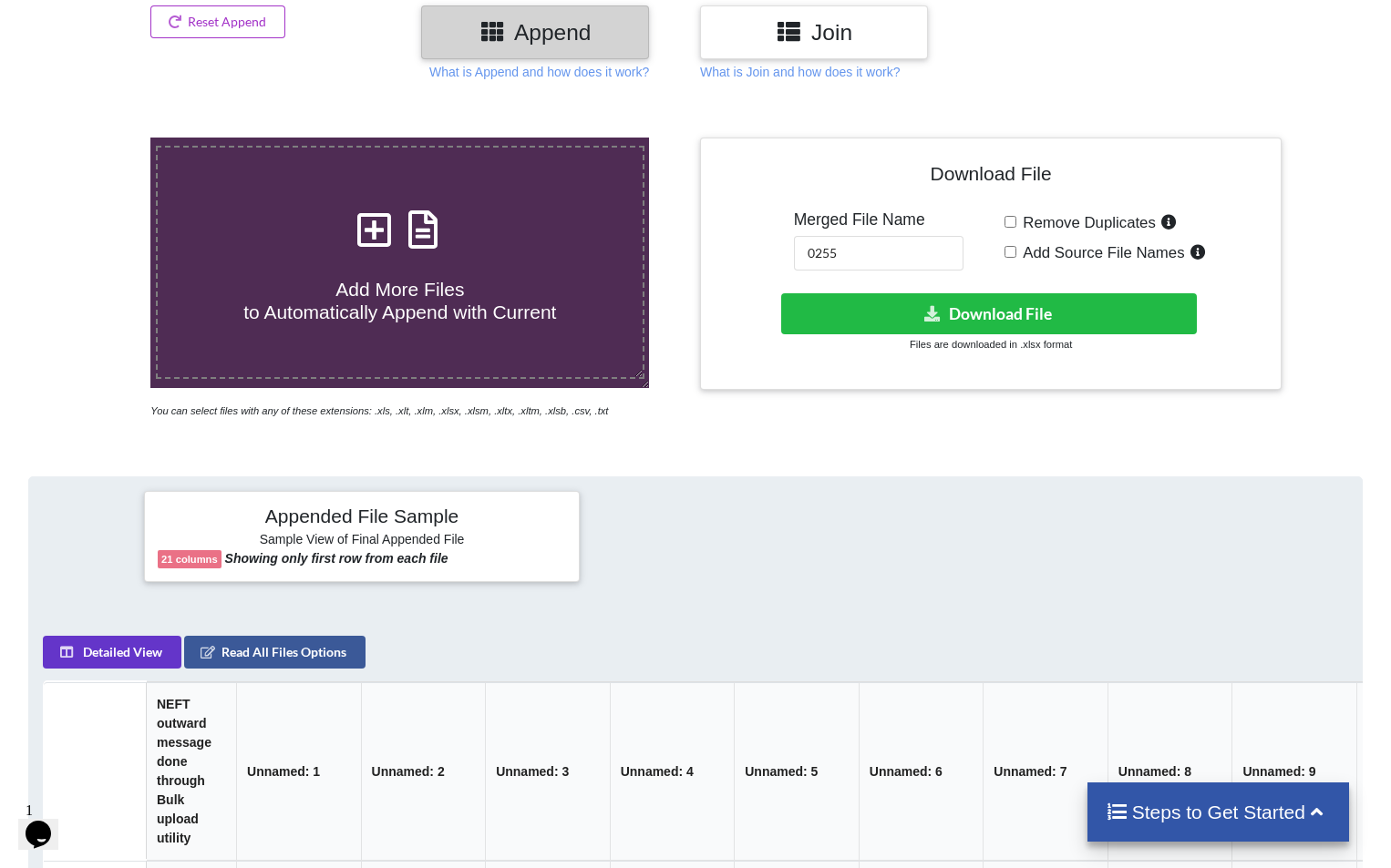
click at [462, 255] on h4 "Add More Files to Automatically Append with Current" at bounding box center [400, 290] width 485 height 69
click at [95, 137] on input "Add More Files to Automatically Append with Current" at bounding box center [95, 137] width 0 height 0
type input "C:\fakepath\20.xlsx"
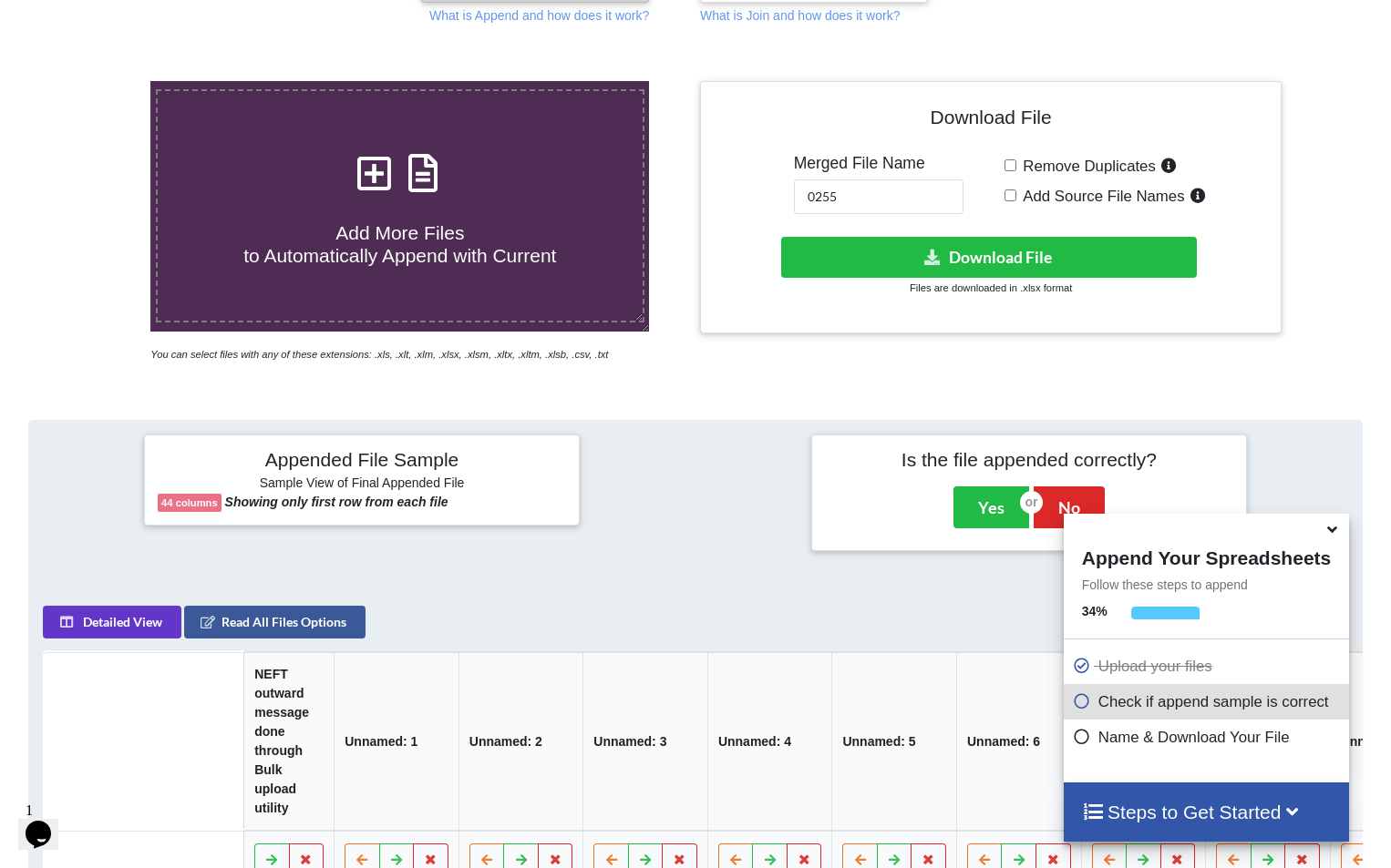
scroll to position [234, 0]
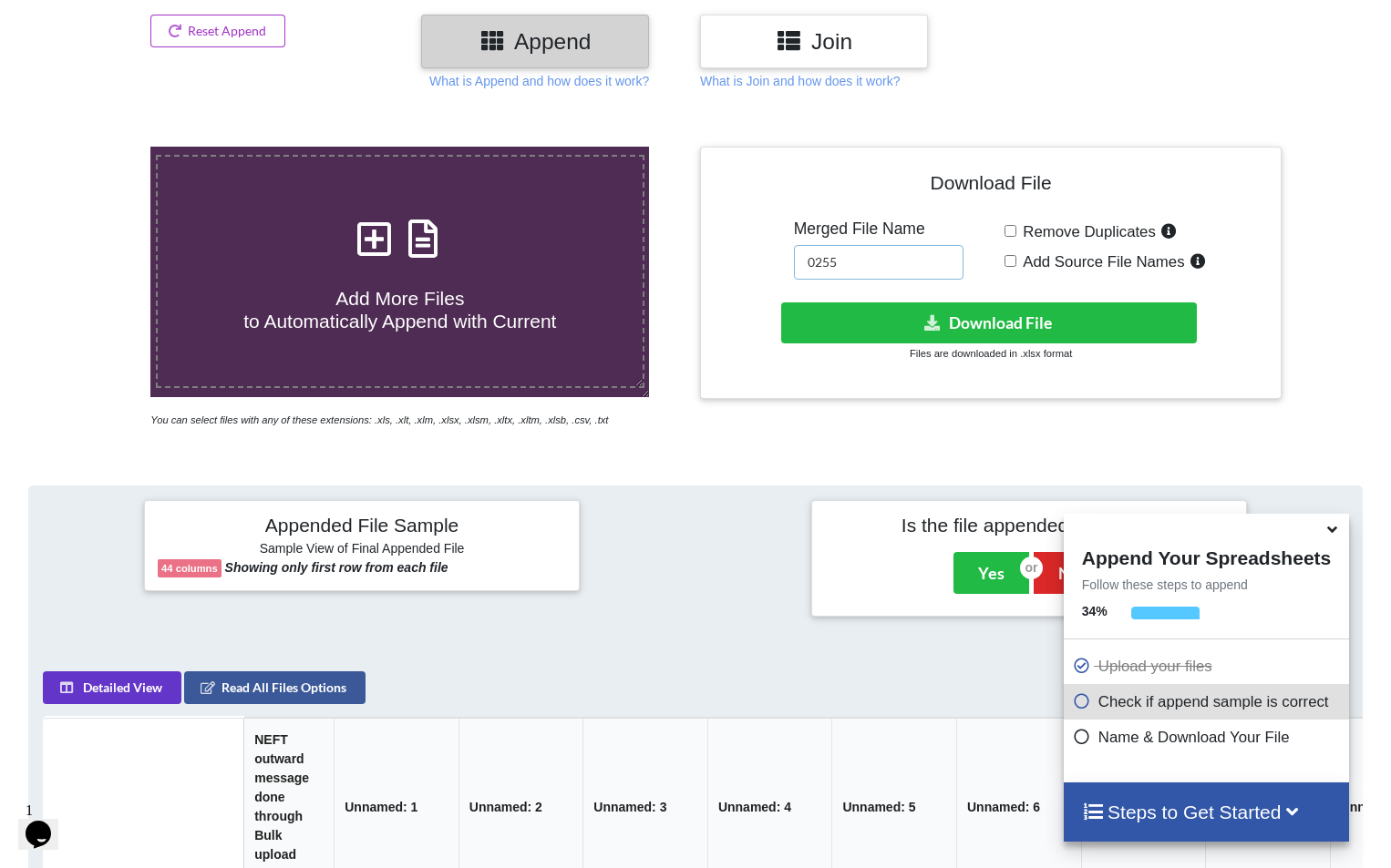
click at [888, 259] on input "0255" at bounding box center [878, 262] width 169 height 35
type input "2233"
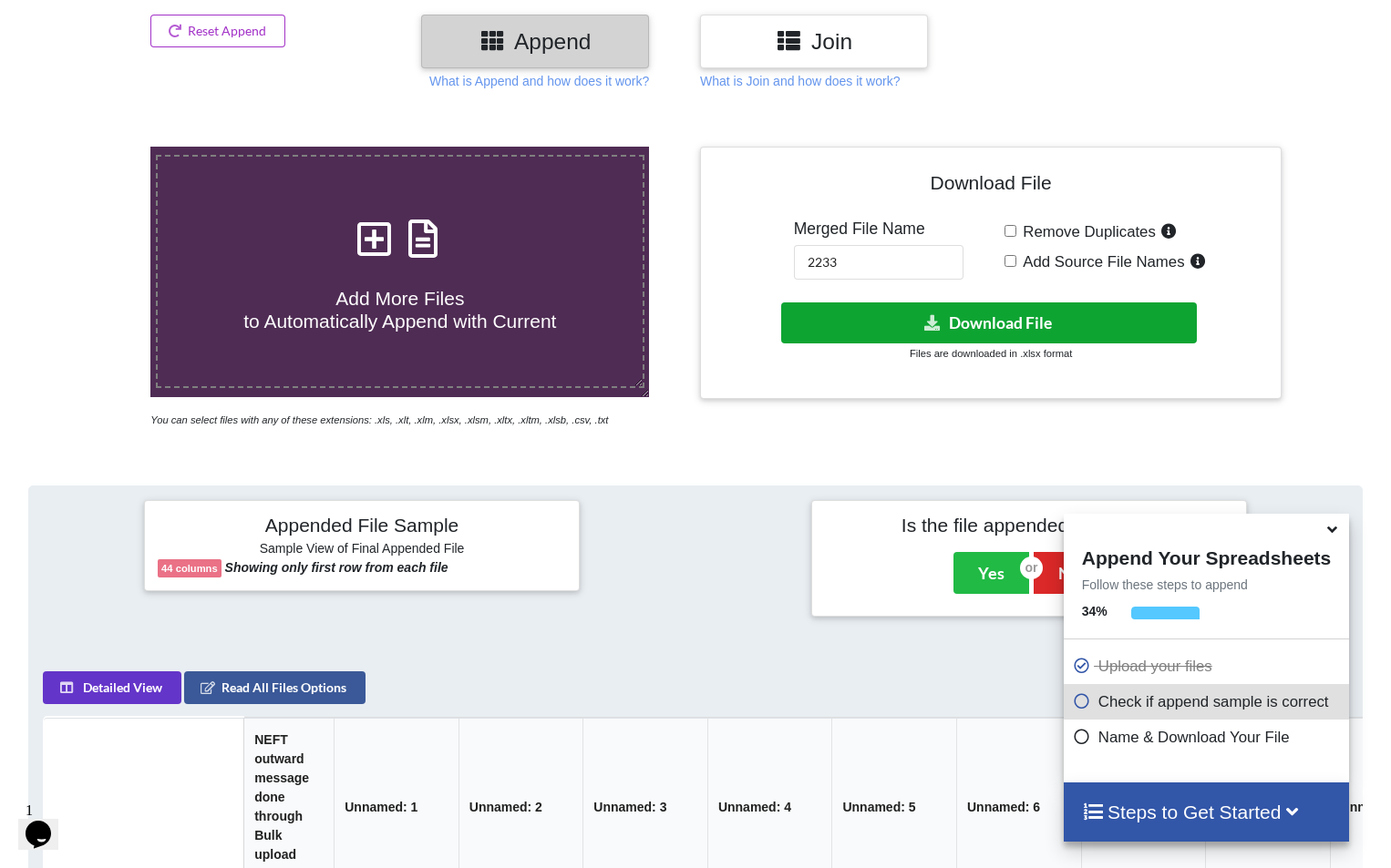
click at [1048, 325] on button "Download File" at bounding box center [989, 323] width 415 height 41
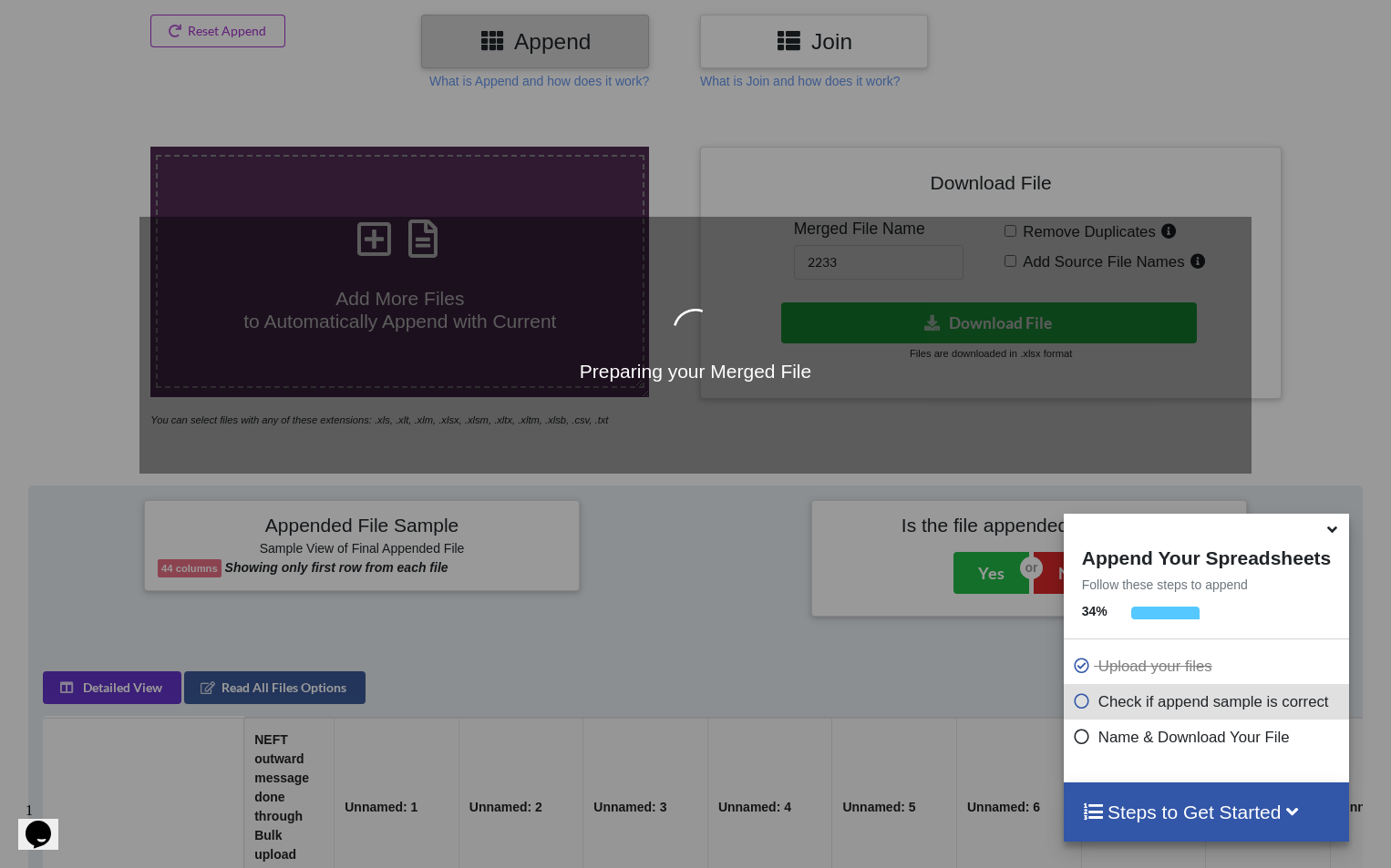
click at [1340, 526] on icon at bounding box center [1332, 527] width 19 height 17
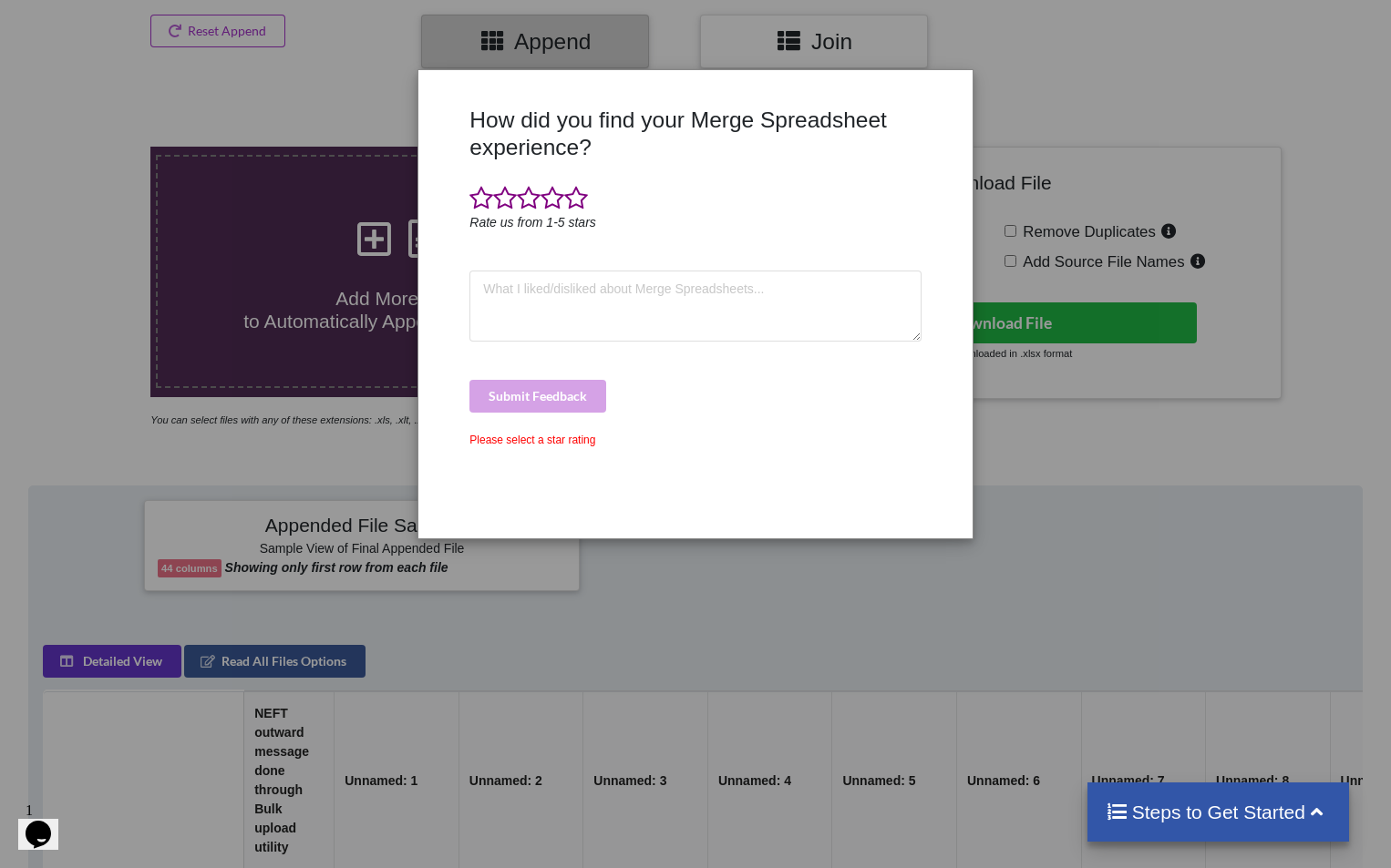
click at [1286, 69] on div "How did you find your Merge Spreadsheet experience? Rate us from 1-5 stars Subm…" at bounding box center [695, 434] width 1391 height 868
click at [1155, 53] on div "How did you find your Merge Spreadsheet experience? Rate us from 1-5 stars Subm…" at bounding box center [695, 434] width 1391 height 868
